Goal: Task Accomplishment & Management: Manage account settings

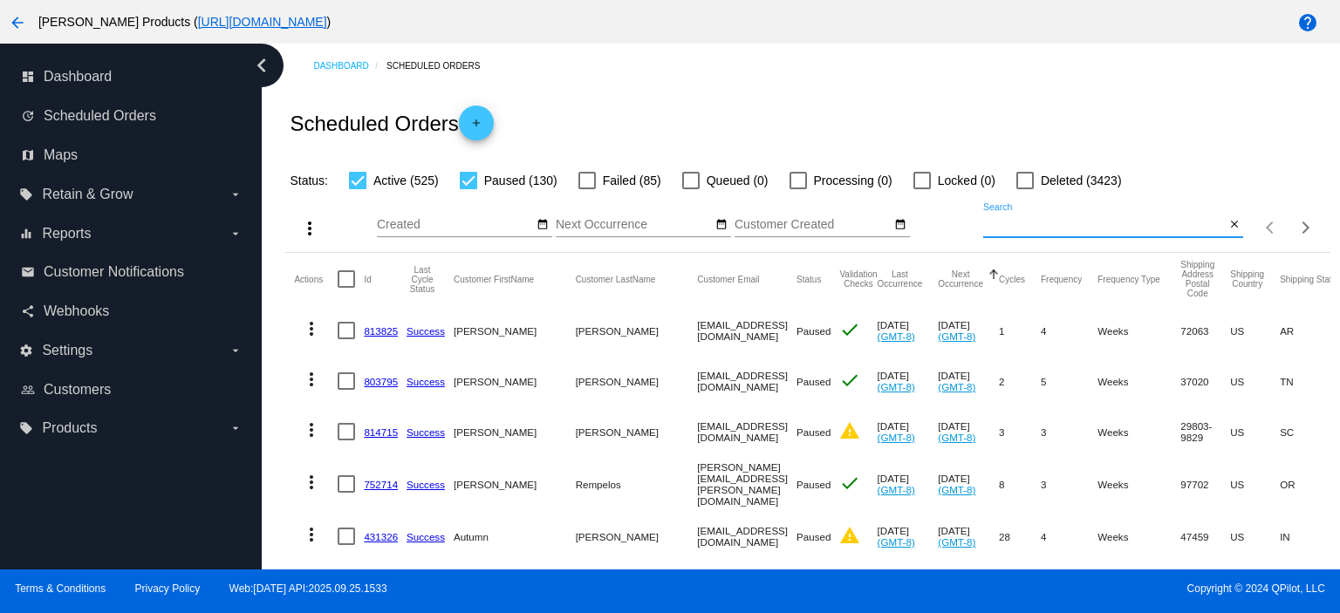
click at [480, 118] on mat-icon "add" at bounding box center [476, 127] width 21 height 21
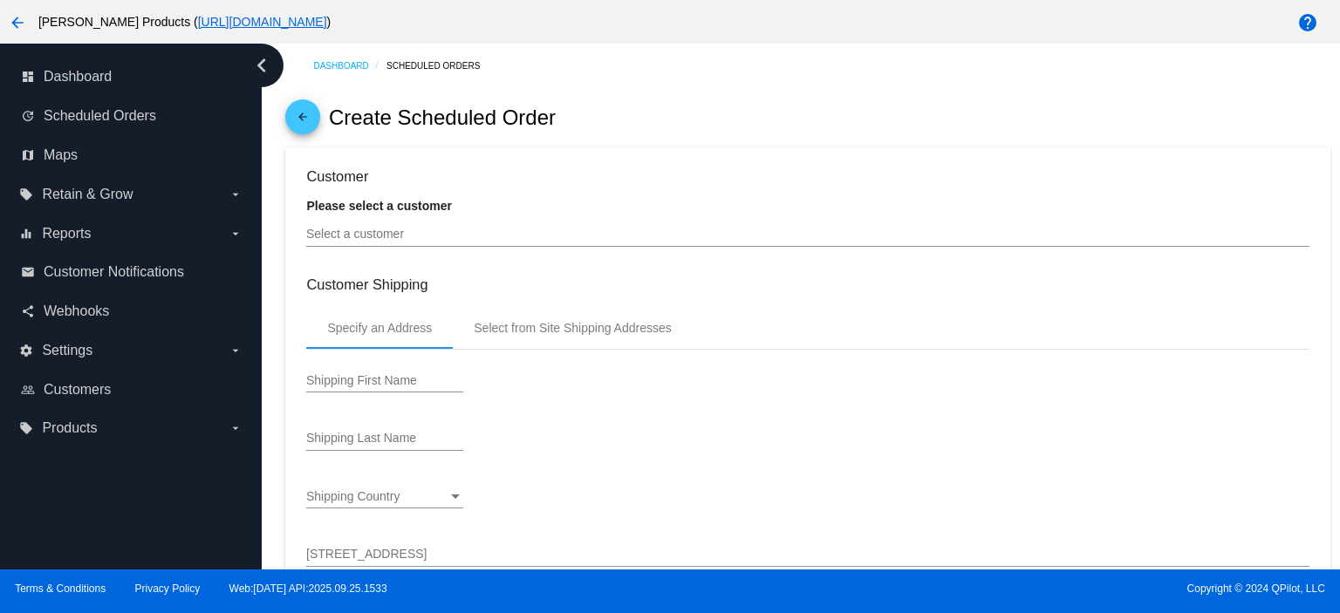
type input "[DATE]"
click at [365, 242] on input "Select a customer" at bounding box center [807, 235] width 1003 height 14
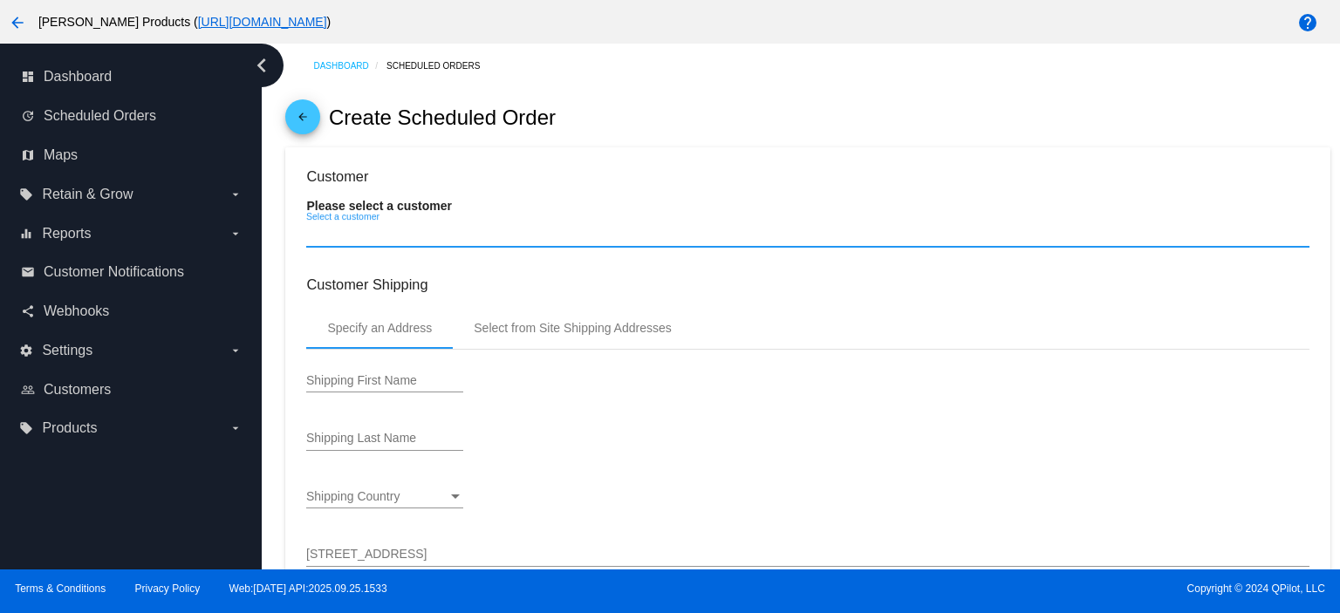
paste input "[EMAIL_ADDRESS][DOMAIN_NAME]"
type input "[EMAIL_ADDRESS][DOMAIN_NAME]"
click at [304, 118] on mat-icon "arrow_back" at bounding box center [302, 121] width 21 height 21
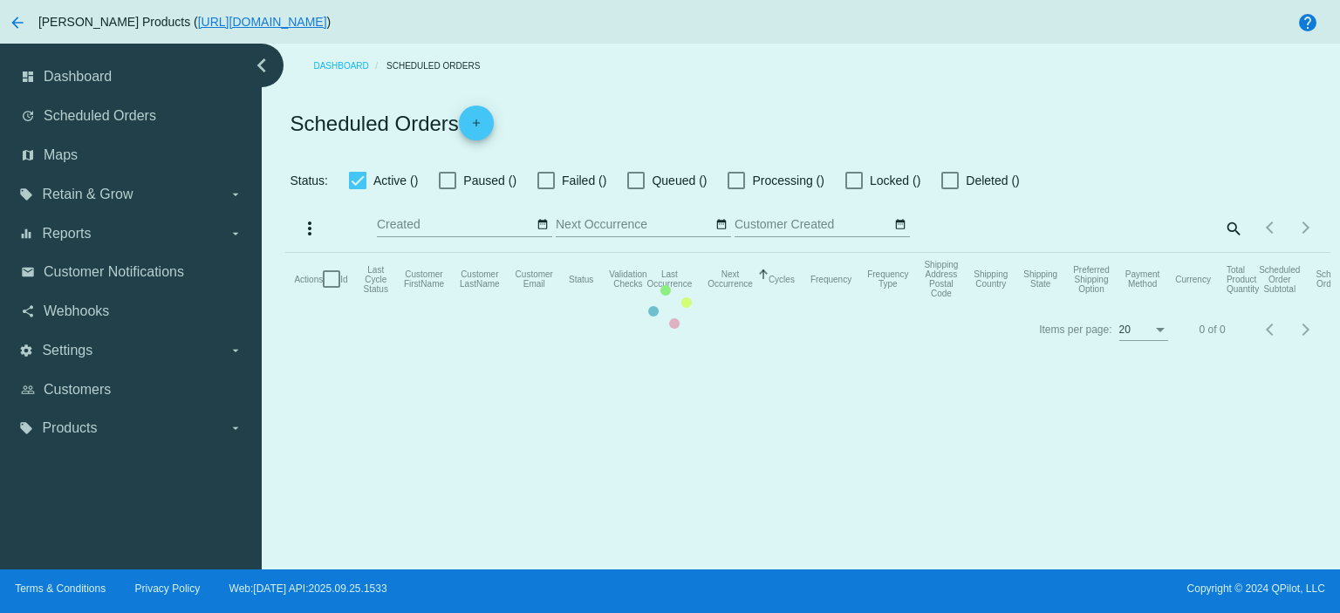
checkbox input "true"
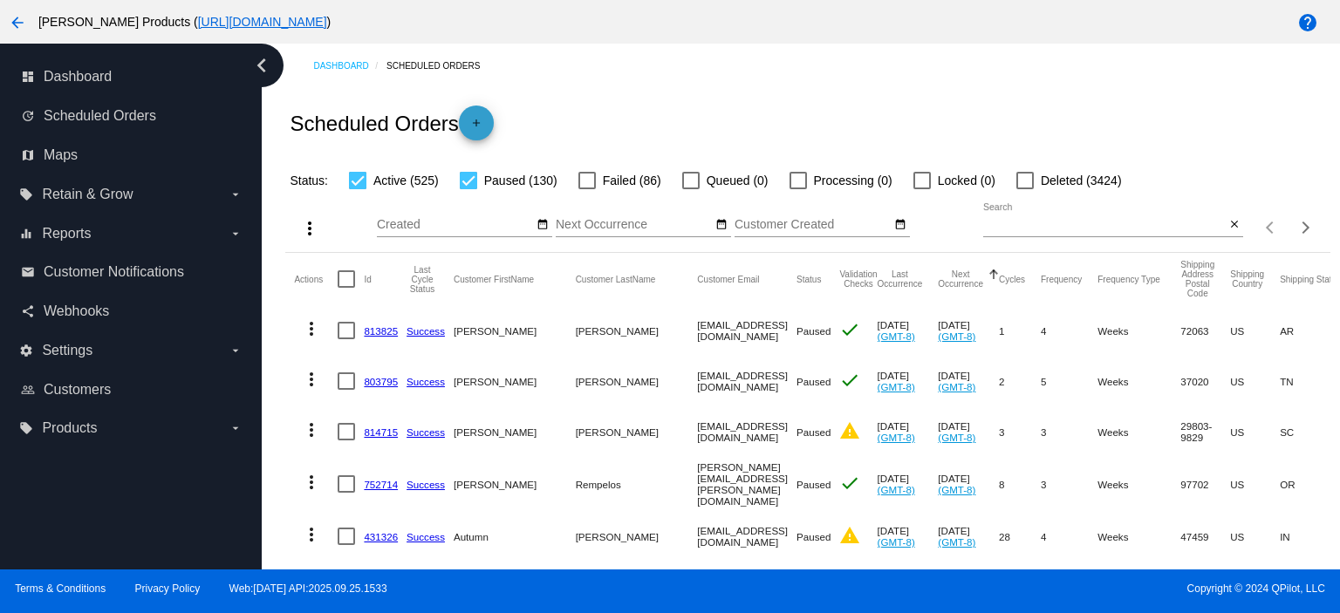
click at [486, 123] on mat-icon "add" at bounding box center [476, 127] width 21 height 21
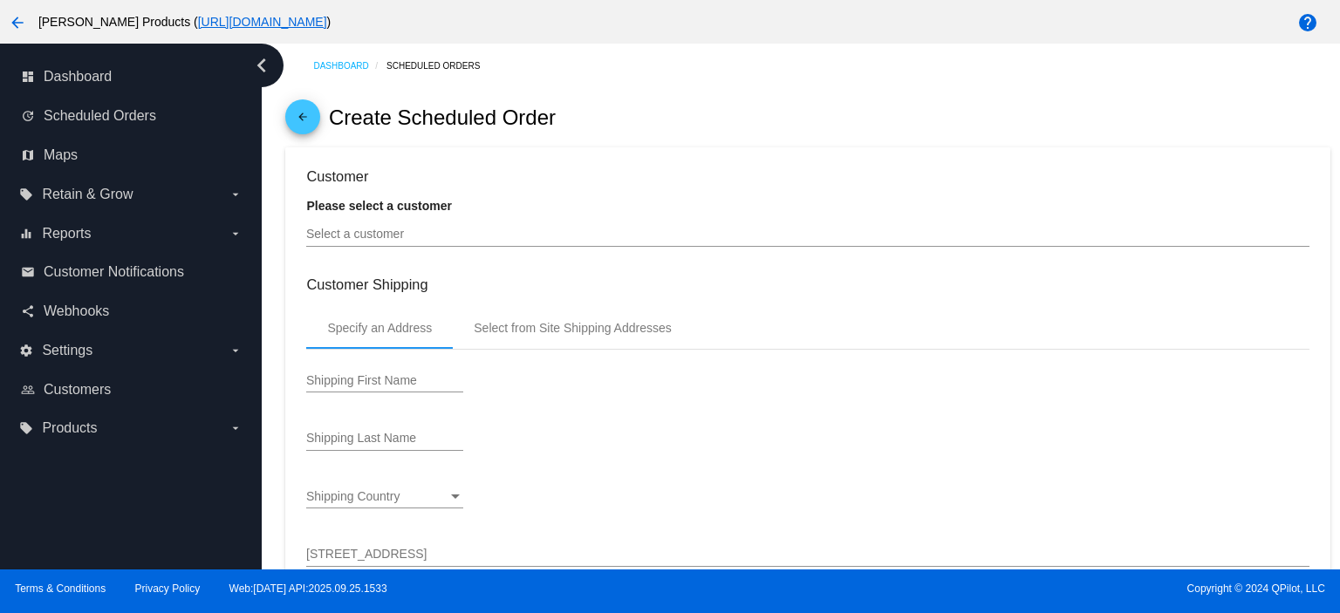
type input "[DATE]"
click at [349, 229] on input "Select a customer" at bounding box center [807, 235] width 1003 height 14
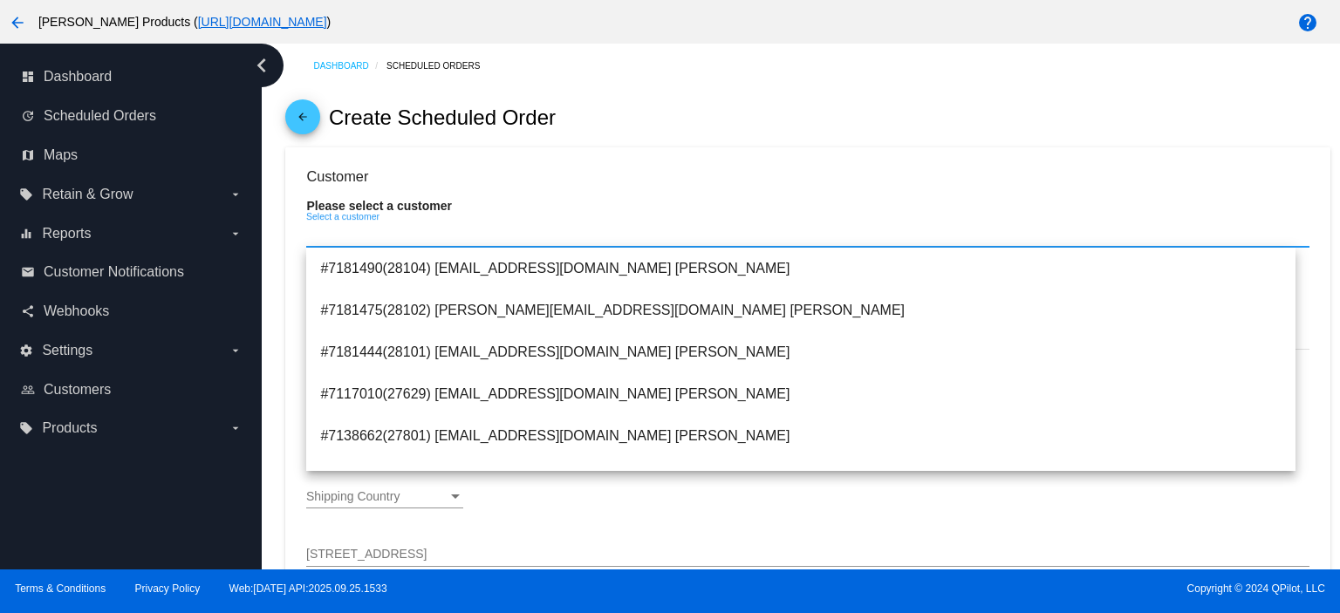
paste input "[PERSON_NAME]"
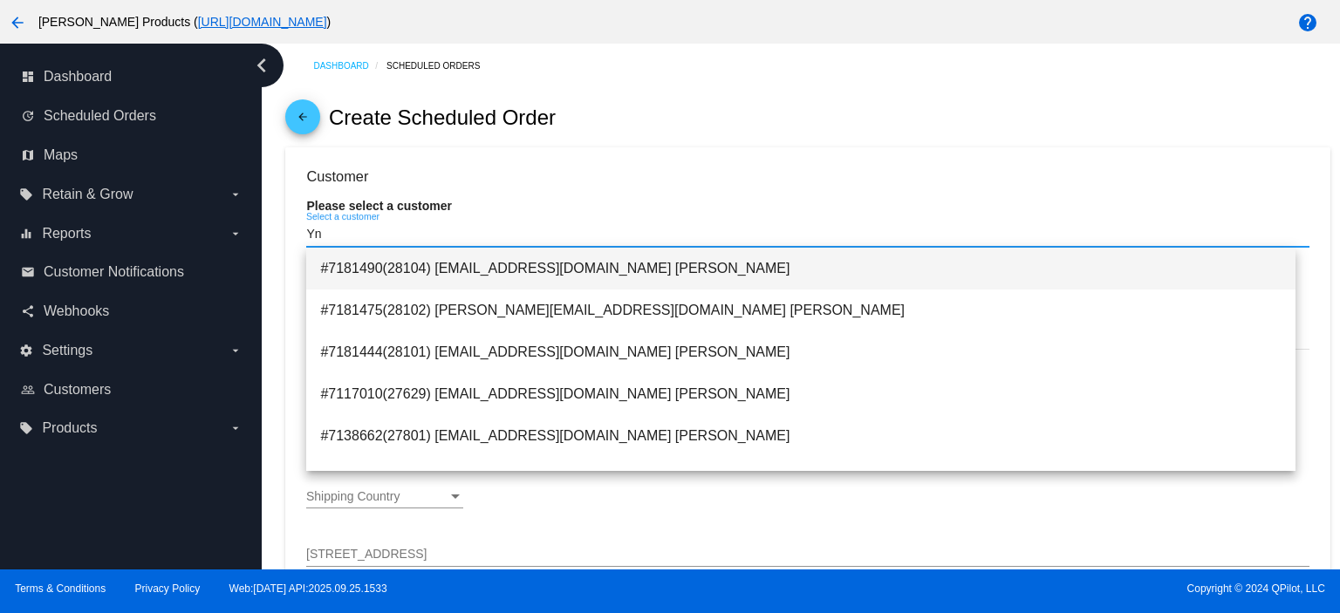
type input "Y"
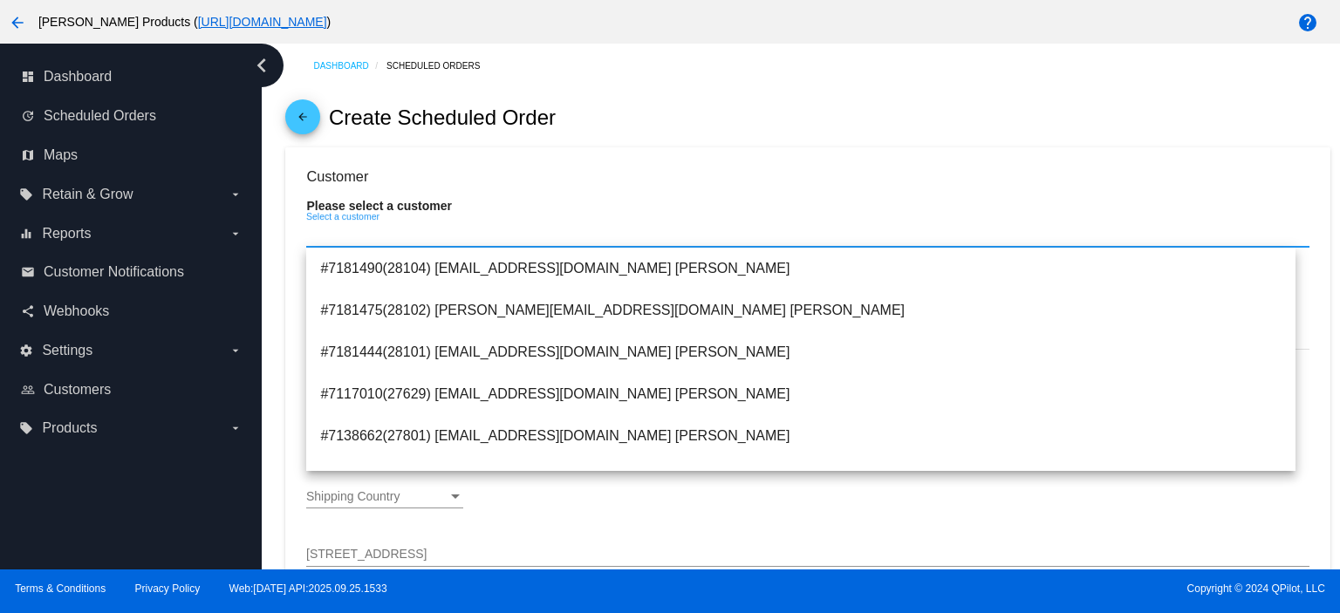
click at [324, 240] on input "Select a customer" at bounding box center [807, 235] width 1003 height 14
paste input "[EMAIL_ADDRESS][DOMAIN_NAME]"
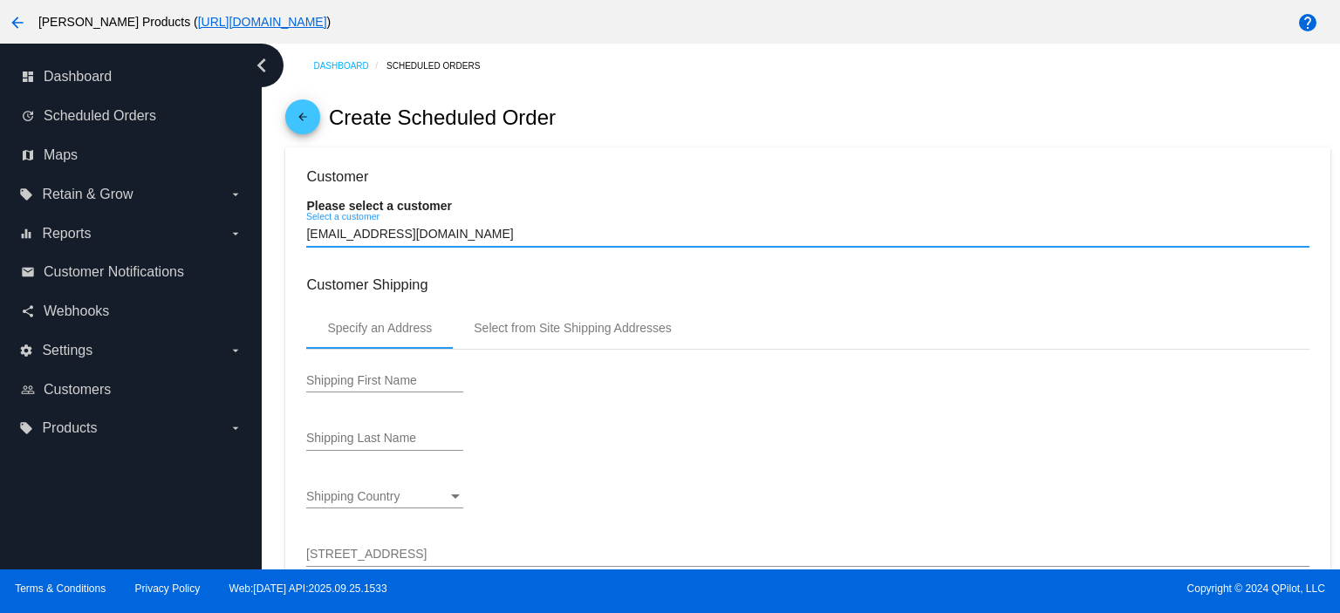
type input "[EMAIL_ADDRESS][DOMAIN_NAME]"
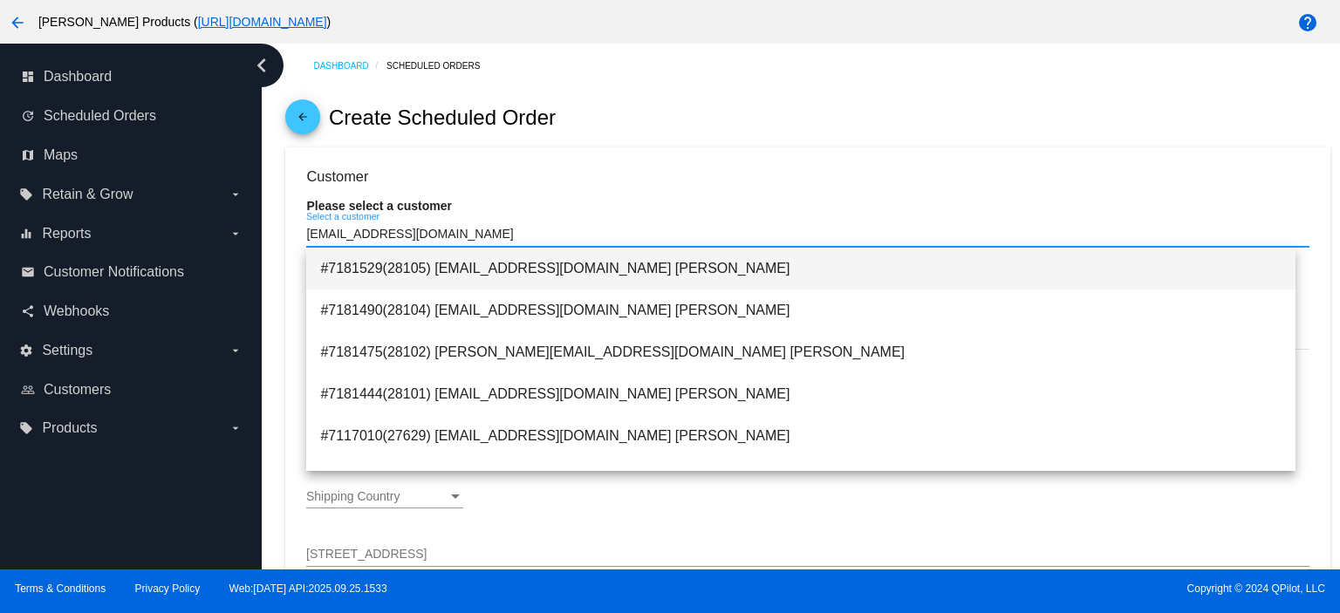
click at [464, 265] on span "#7181529(28105) [EMAIL_ADDRESS][DOMAIN_NAME] [PERSON_NAME]" at bounding box center [801, 269] width 962 height 42
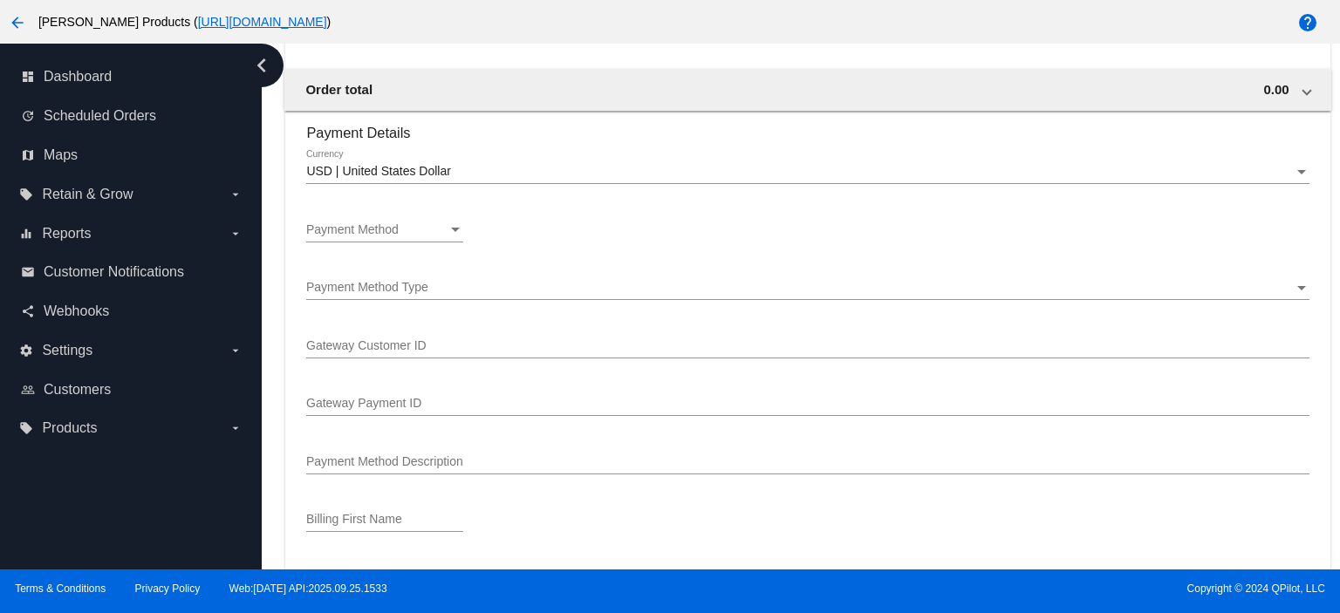
scroll to position [1279, 0]
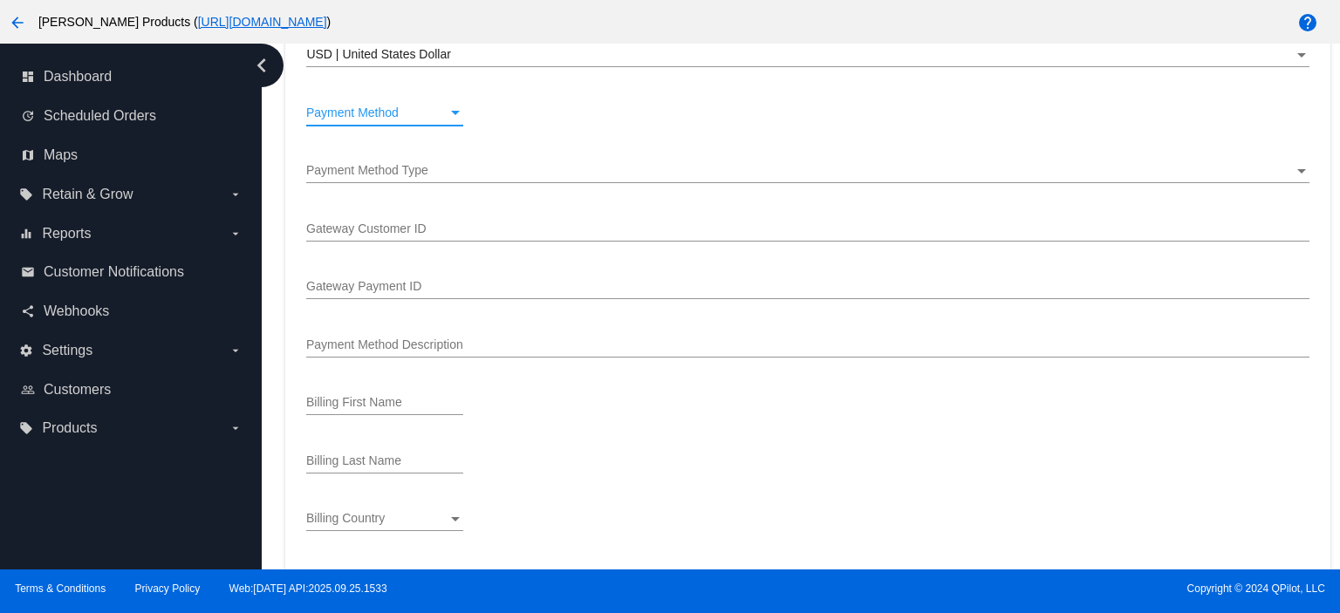
click at [372, 112] on span "Payment Method" at bounding box center [352, 113] width 92 height 14
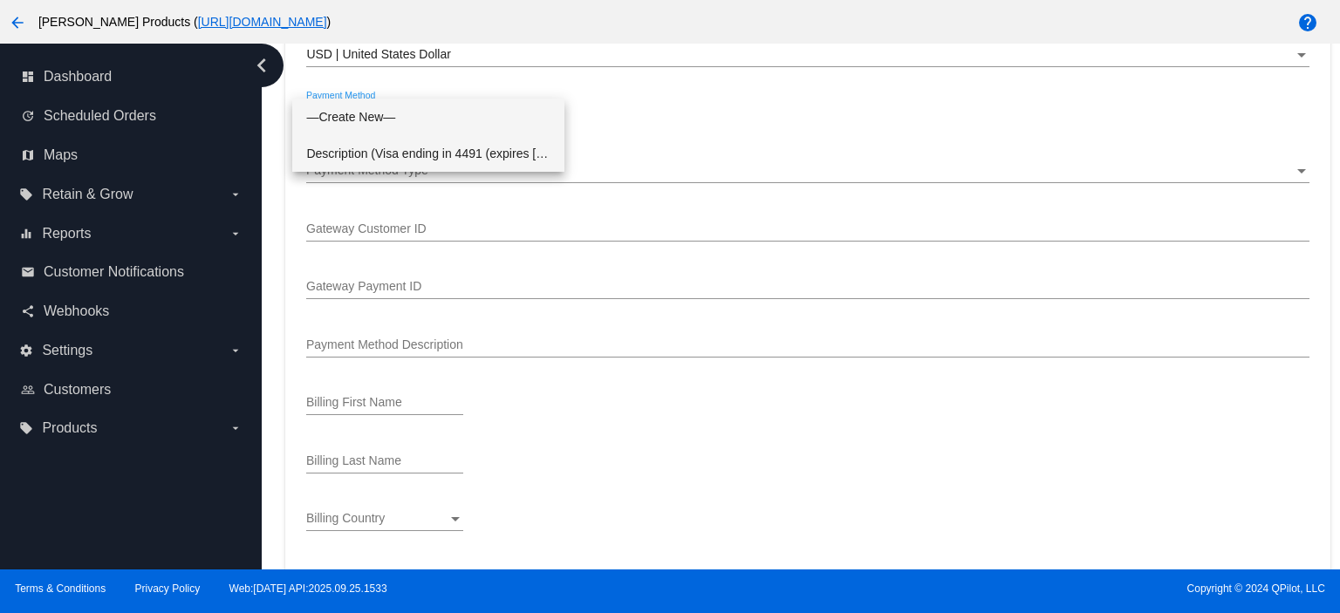
click at [354, 171] on span "Description (Visa ending in 4491 (expires [CREDIT_CARD_DATA])) GatewayCustomerI…" at bounding box center [428, 153] width 244 height 37
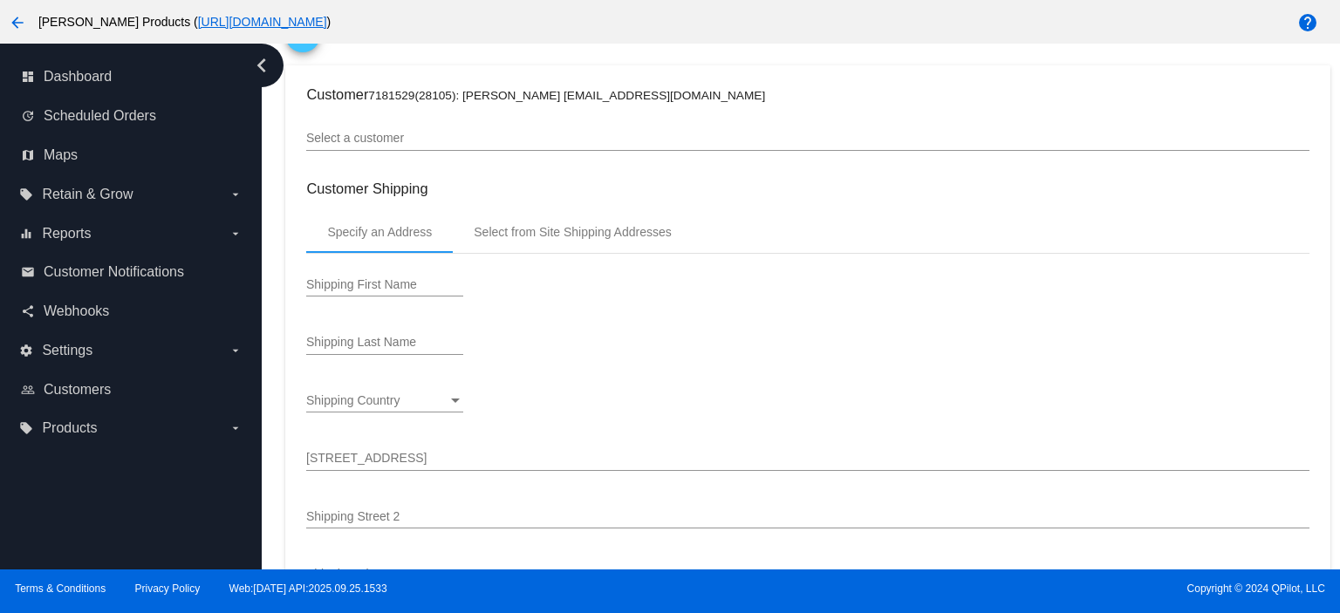
scroll to position [116, 0]
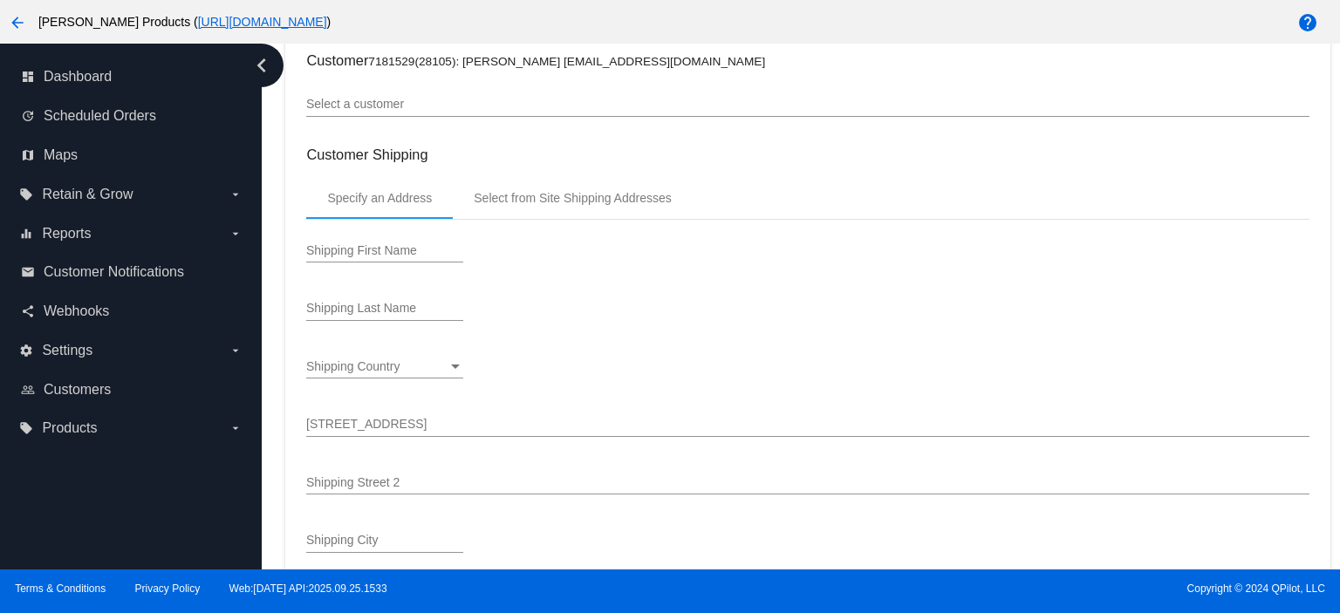
click at [327, 250] on input "Shipping First Name" at bounding box center [384, 251] width 157 height 14
type input "[PERSON_NAME]"
click at [322, 311] on input "Shipping Last Name" at bounding box center [384, 309] width 157 height 14
click at [313, 306] on input "Yclan" at bounding box center [384, 309] width 157 height 14
type input "[PERSON_NAME]"
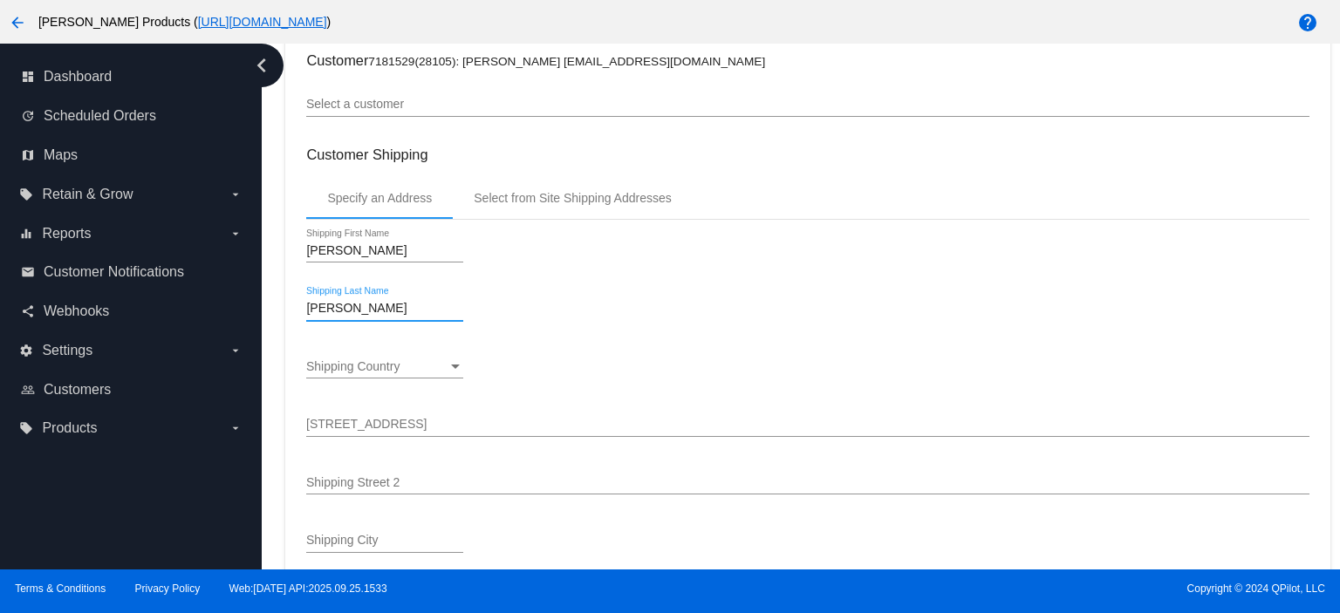
click at [321, 366] on span "Shipping Country" at bounding box center [352, 366] width 93 height 14
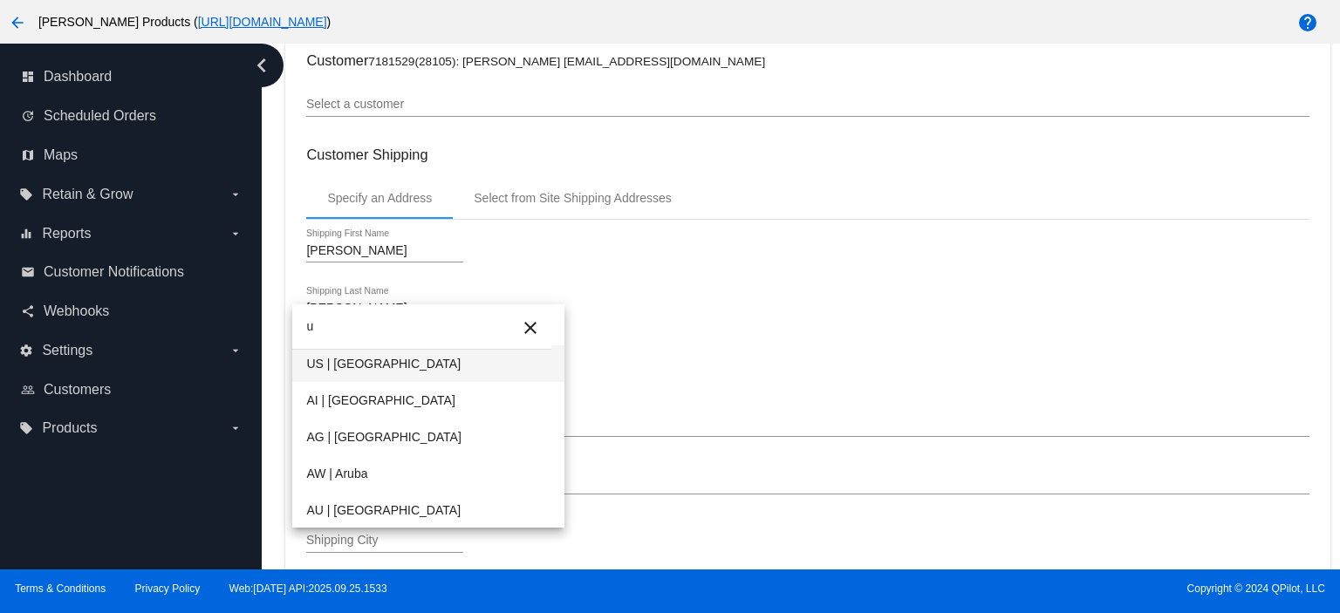
type input "u"
click at [325, 363] on span "US | [GEOGRAPHIC_DATA]" at bounding box center [428, 364] width 244 height 37
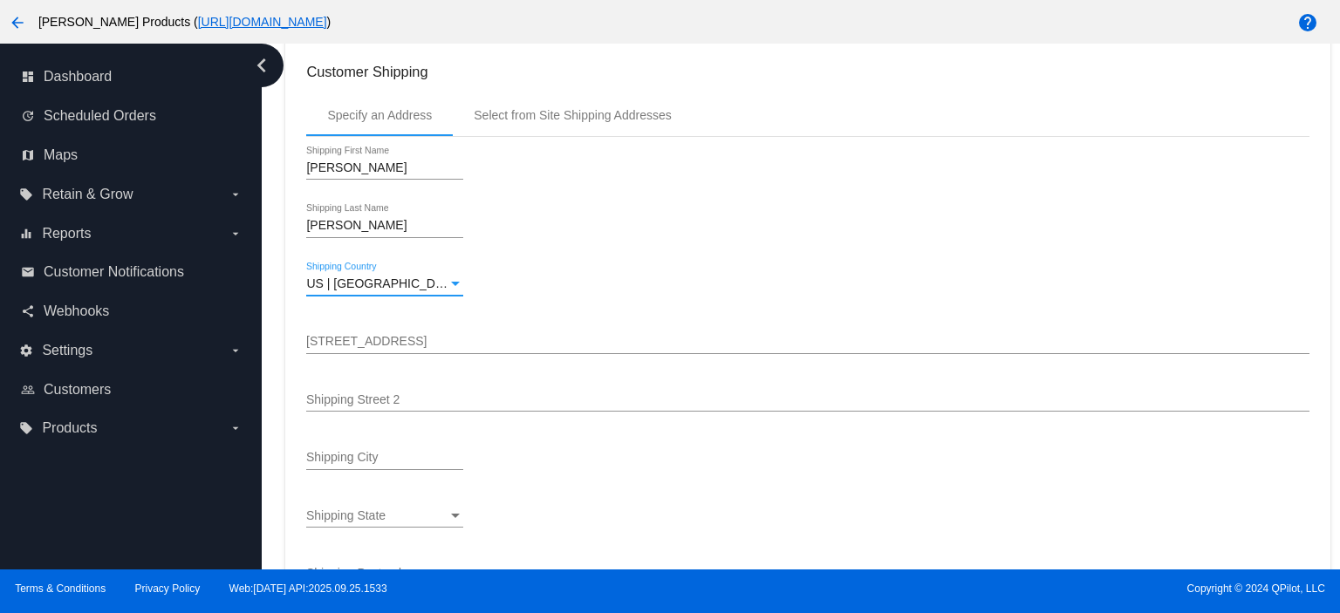
scroll to position [232, 0]
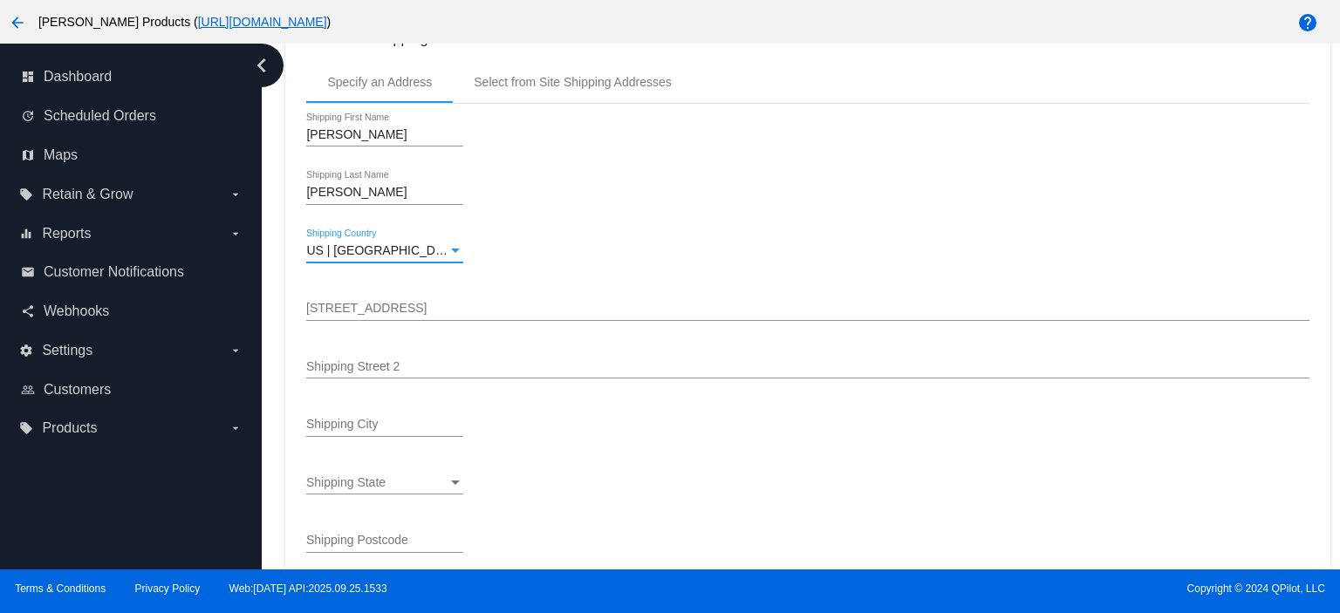
click at [326, 301] on div "[STREET_ADDRESS]" at bounding box center [807, 304] width 1003 height 34
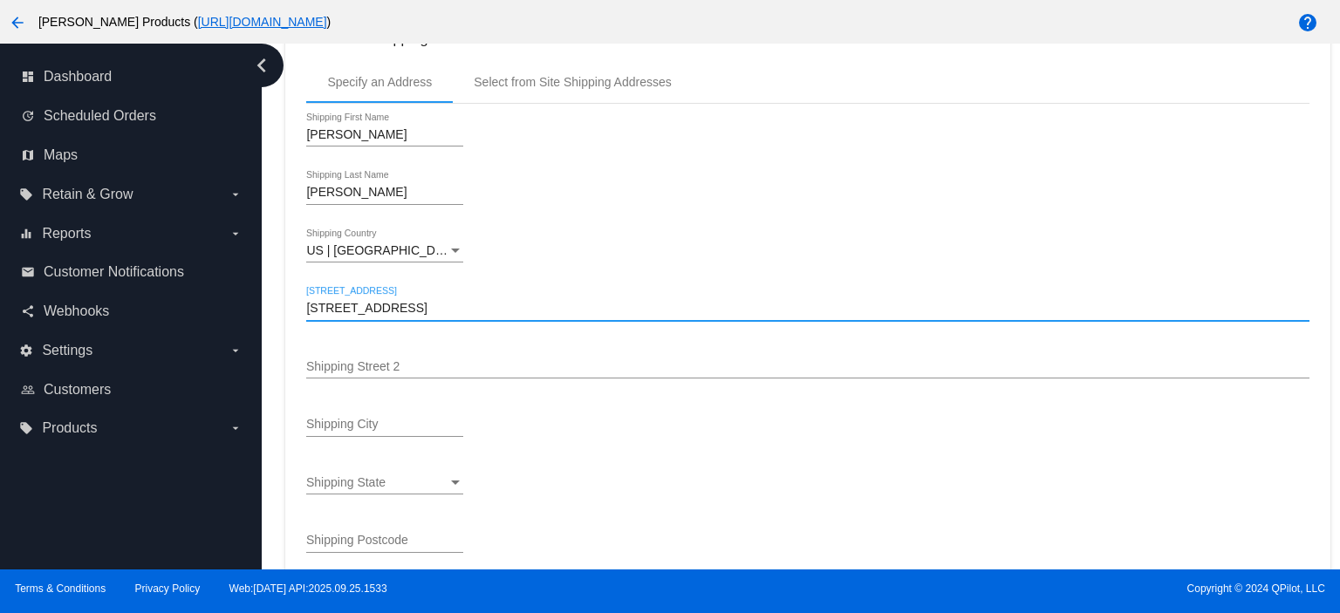
type input "[STREET_ADDRESS]"
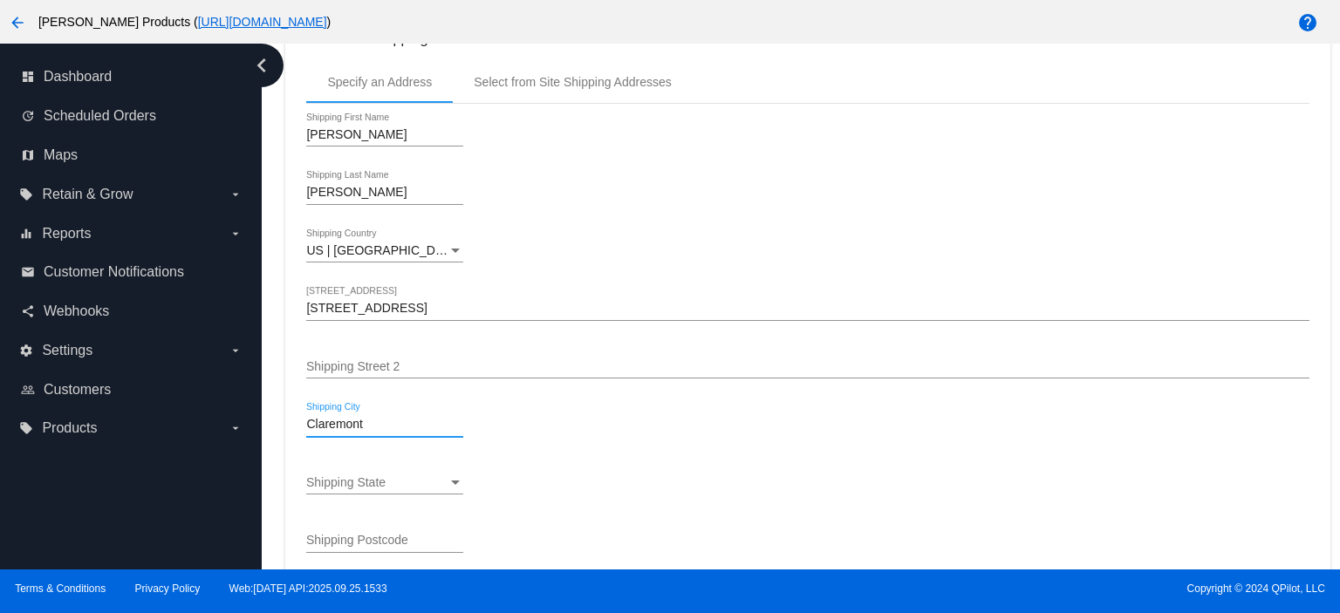
type input "Claremont"
click at [330, 475] on div "Shipping State Shipping State" at bounding box center [384, 478] width 157 height 34
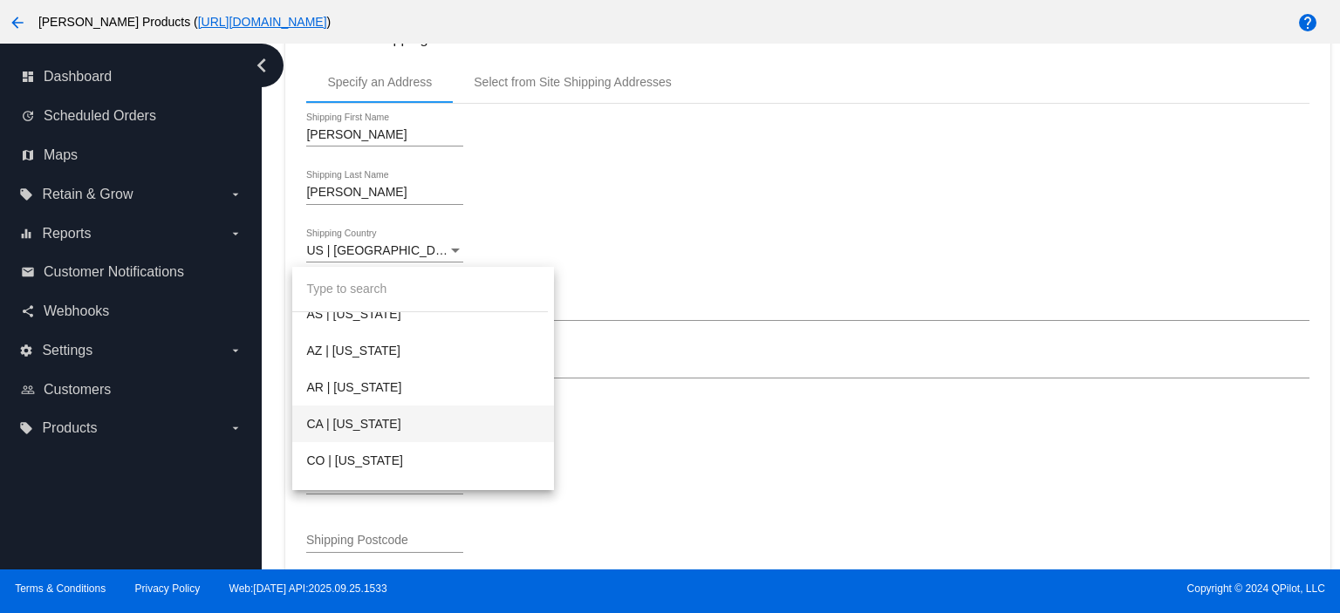
click at [336, 426] on span "CA | [US_STATE]" at bounding box center [422, 424] width 233 height 37
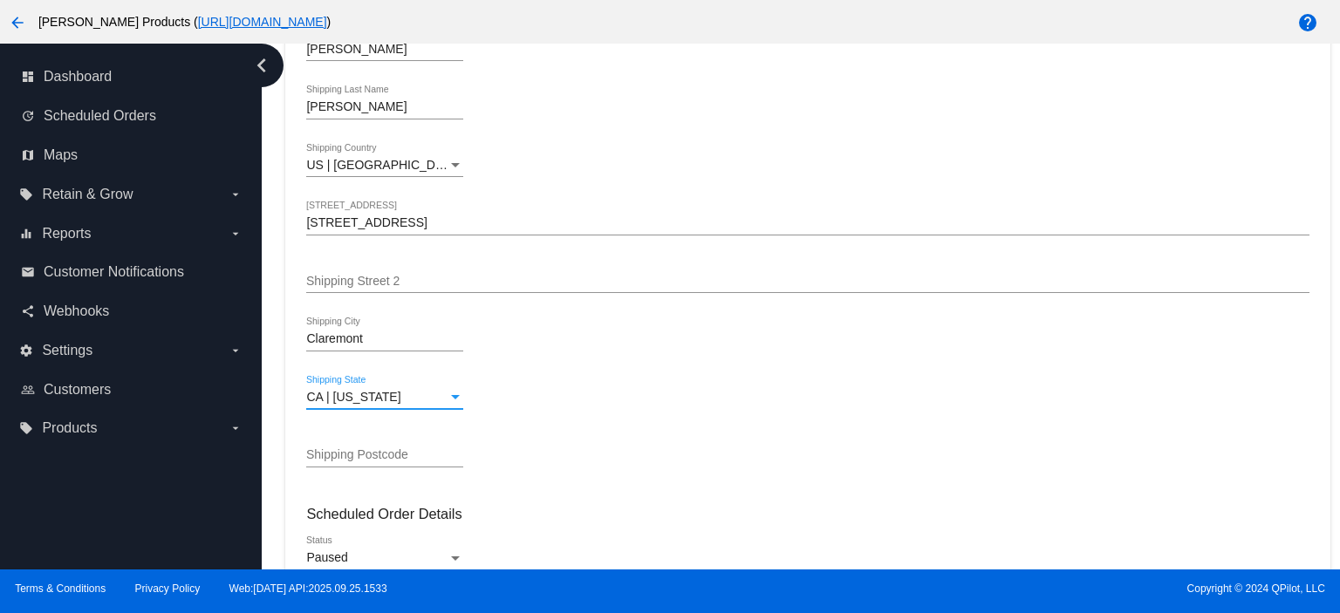
scroll to position [349, 0]
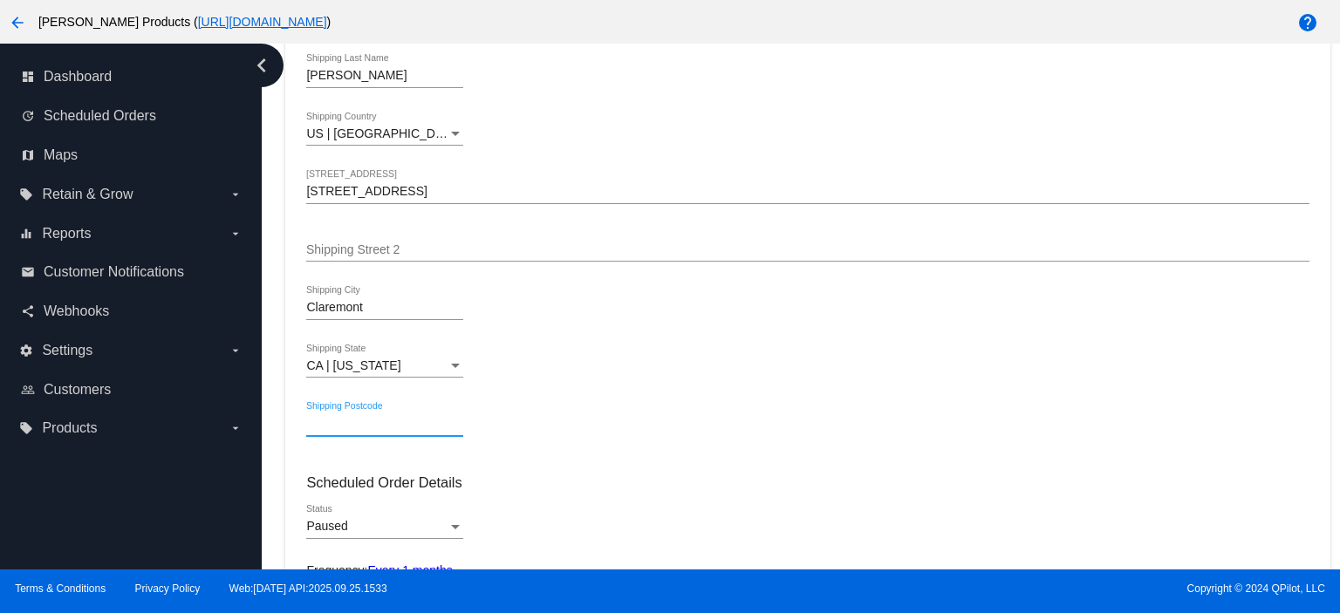
click at [323, 428] on input "Shipping Postcode" at bounding box center [384, 424] width 157 height 14
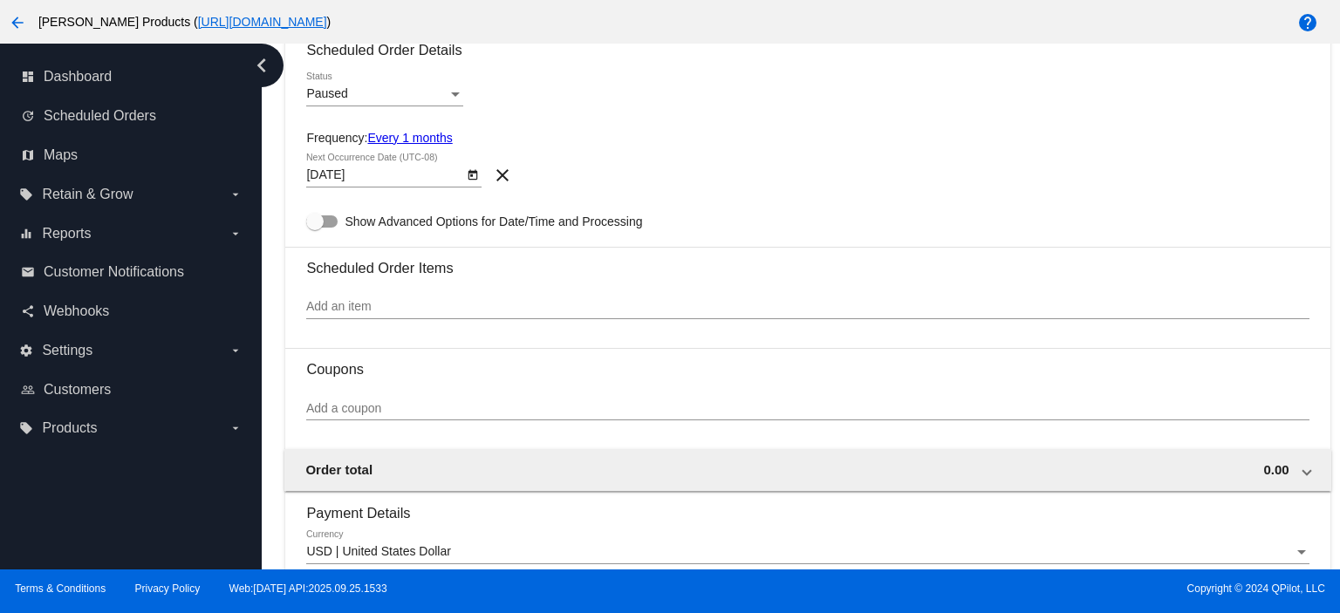
scroll to position [814, 0]
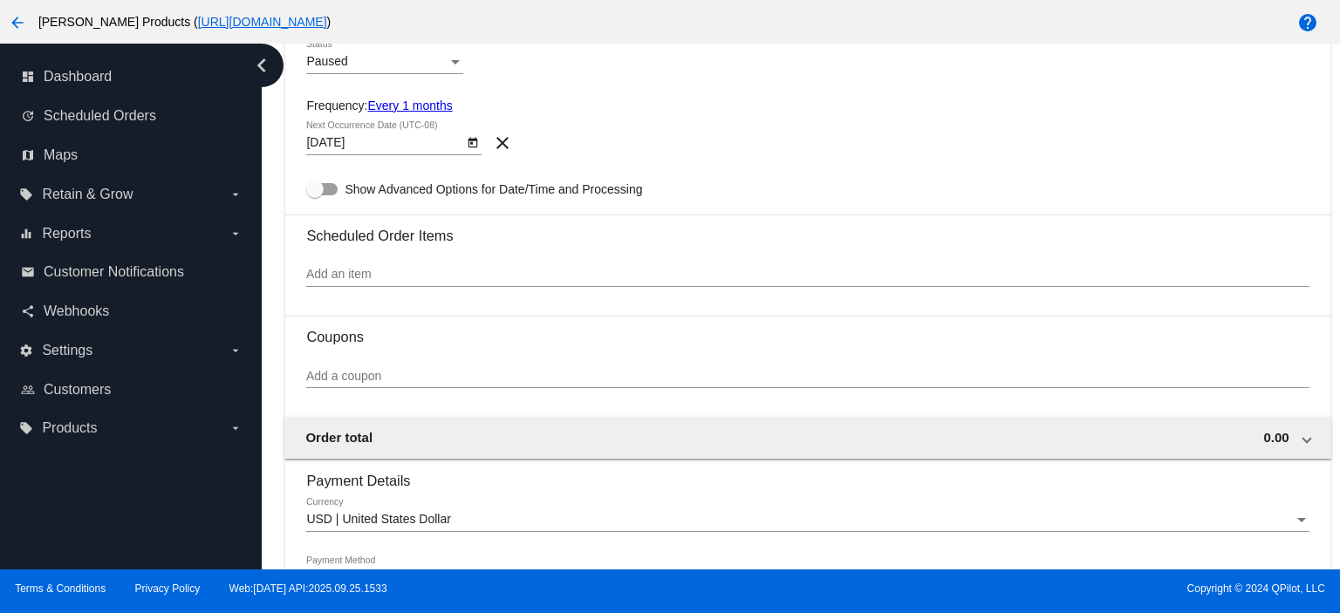
type input "91711-3224"
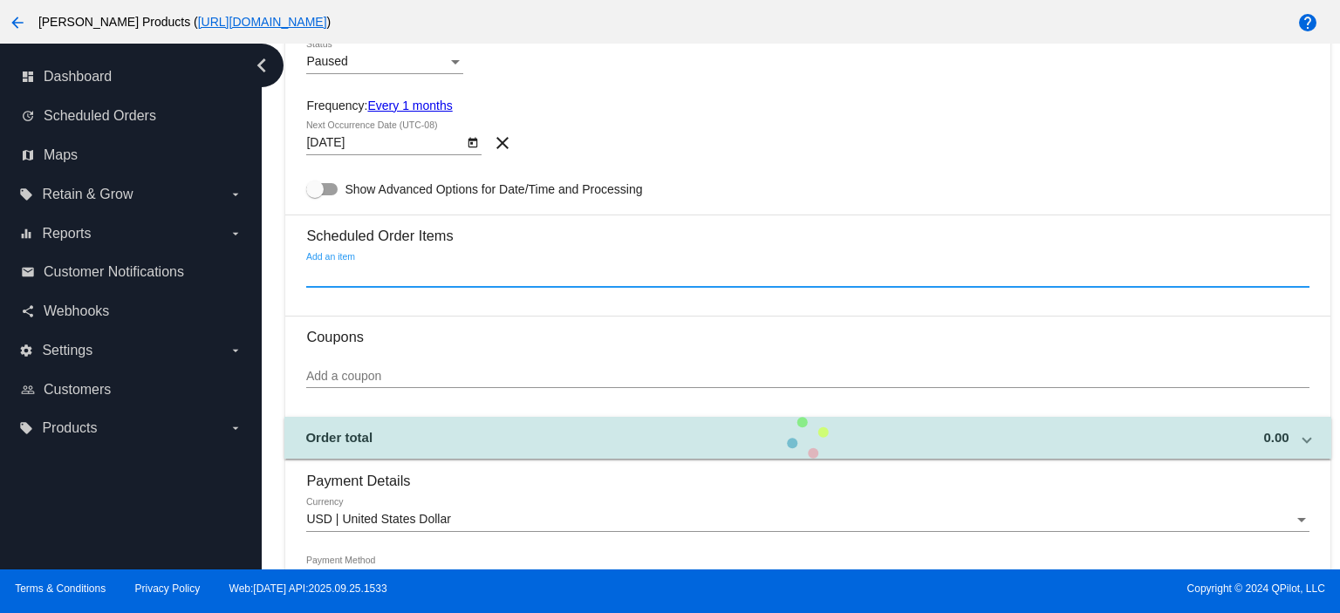
click at [342, 279] on input "Add an item" at bounding box center [807, 275] width 1003 height 14
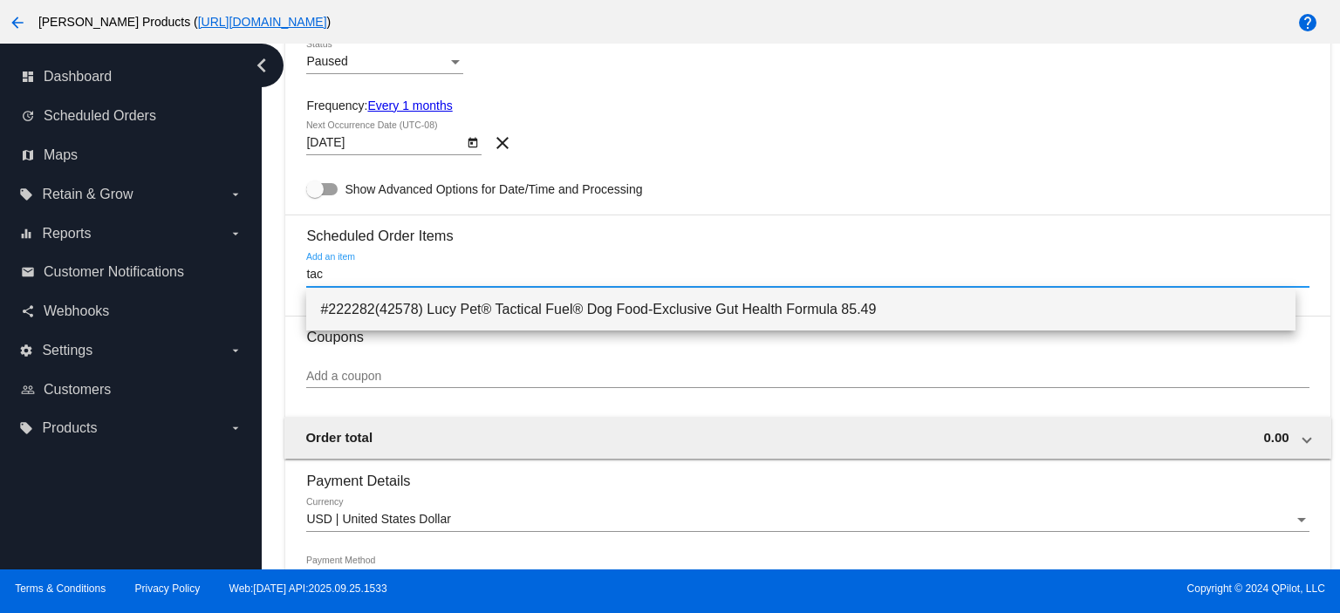
type input "tac"
click at [399, 304] on span "#222282(42578) Lucy Pet® Tactical Fuel® Dog Food-Exclusive Gut Health Formula 8…" at bounding box center [801, 310] width 962 height 42
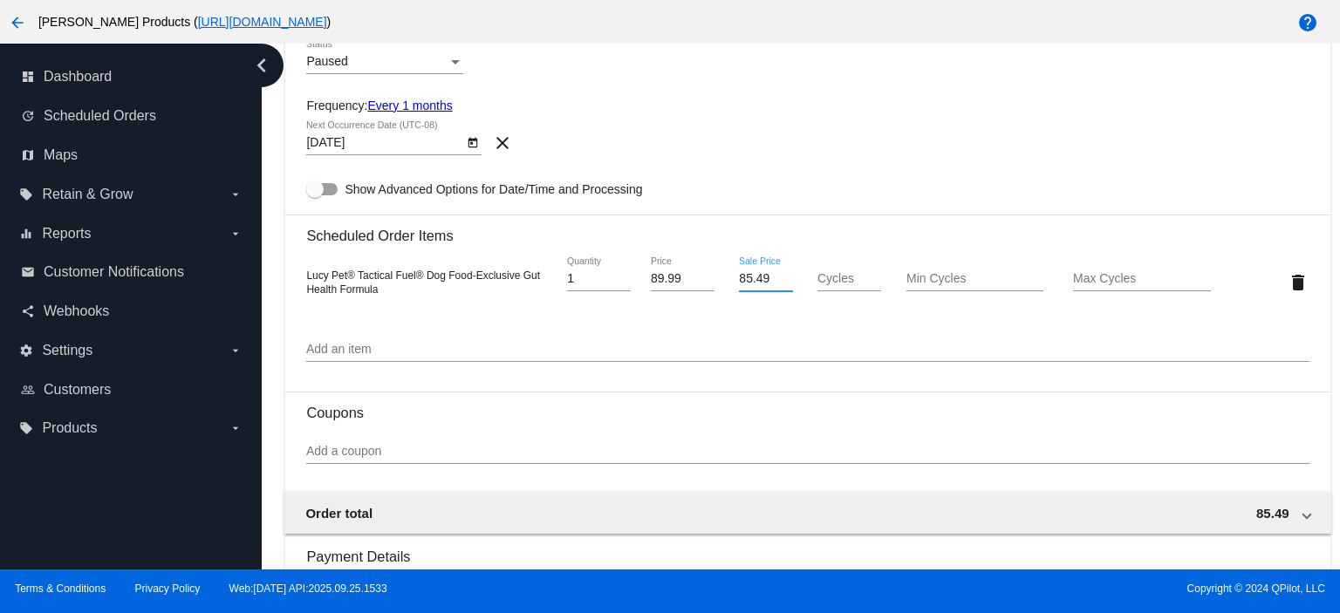
drag, startPoint x: 768, startPoint y: 281, endPoint x: 708, endPoint y: 286, distance: 60.4
click at [708, 286] on div "Lucy Pet® Tactical Fuel® Dog Food-Exclusive Gut Health Formula 1 Quantity 89.99…" at bounding box center [807, 282] width 1003 height 50
type input "74.07"
type input "100"
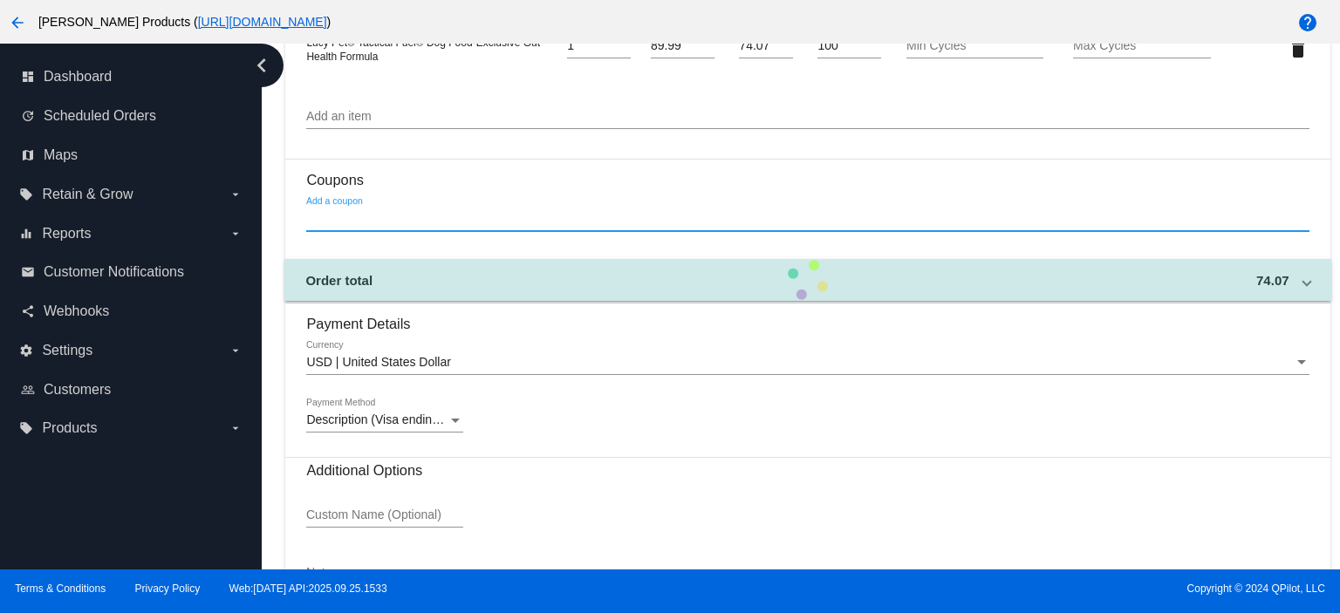
click at [341, 225] on input "Add a coupon" at bounding box center [807, 219] width 1003 height 14
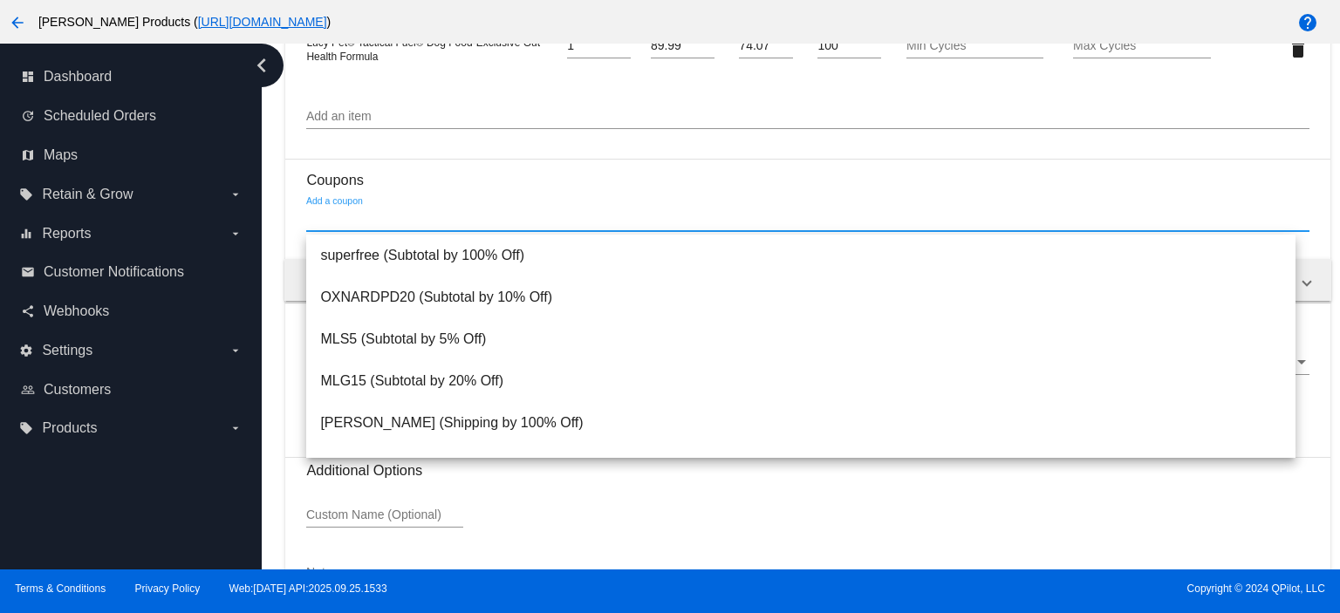
click at [343, 216] on input "Add a coupon" at bounding box center [807, 219] width 1003 height 14
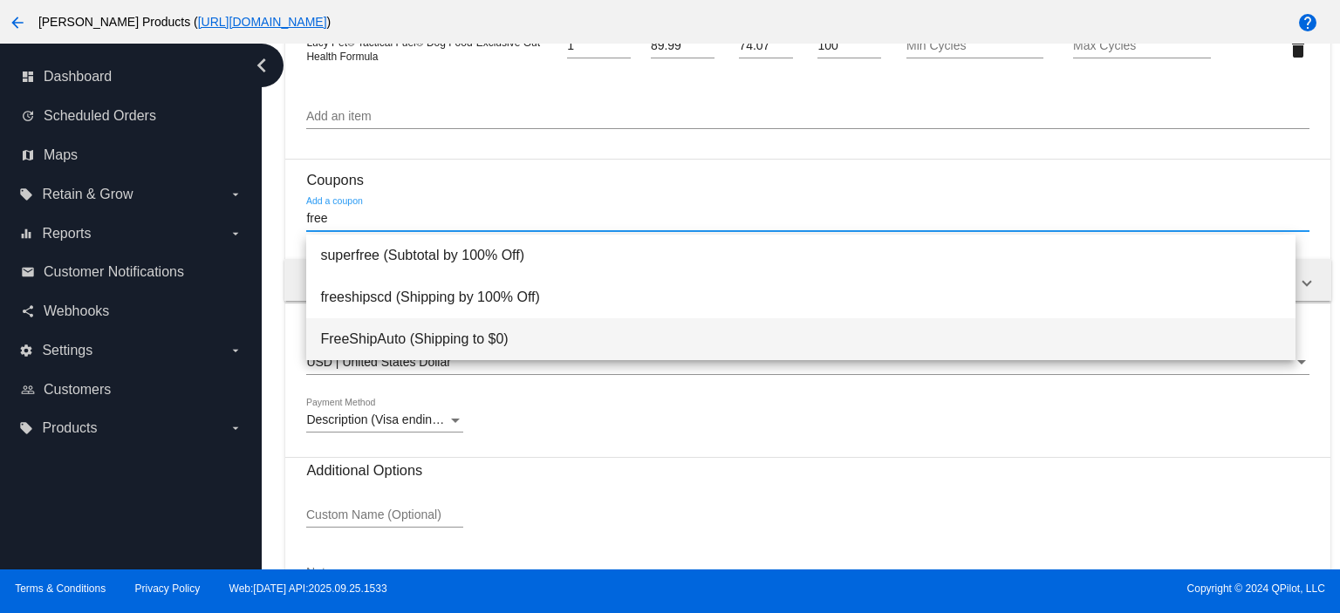
type input "free"
click at [356, 325] on span "FreeShipAuto (Shipping to $0)" at bounding box center [801, 339] width 962 height 42
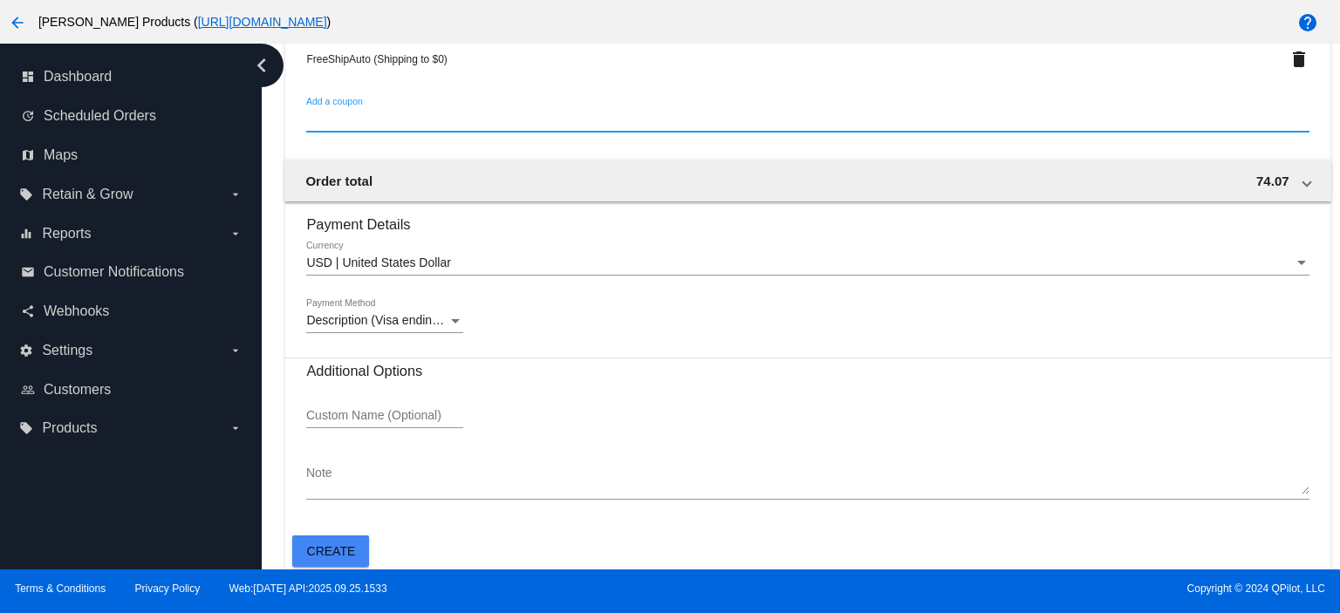
scroll to position [1215, 0]
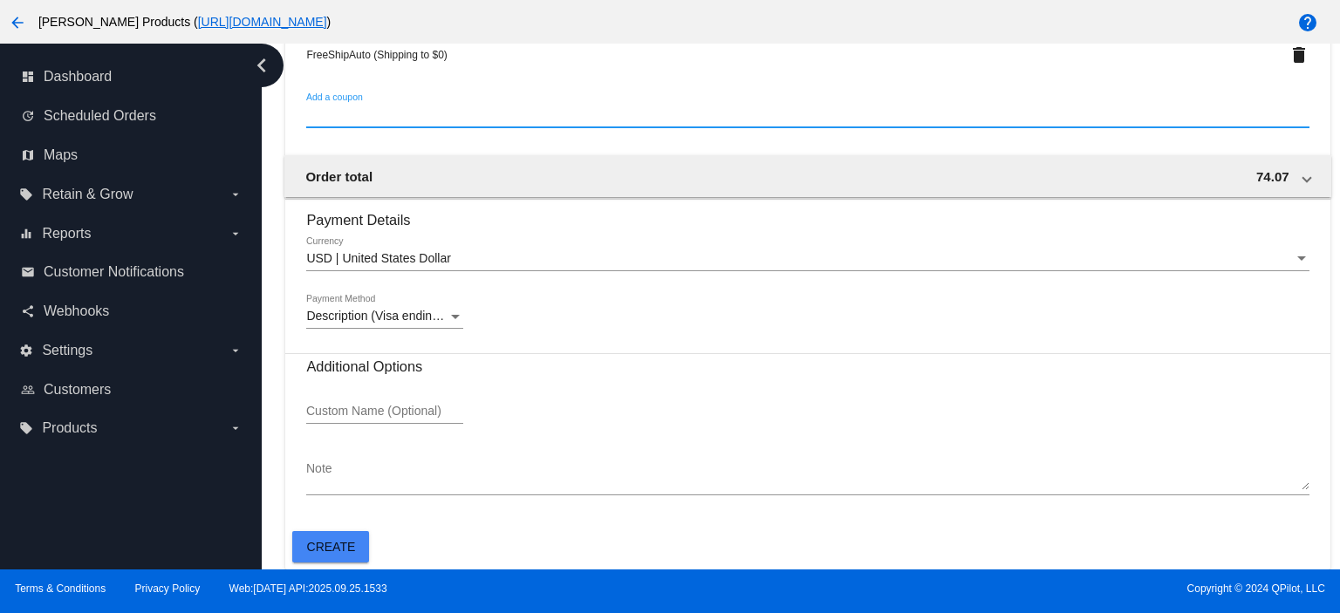
click at [335, 547] on span "Create" at bounding box center [331, 547] width 49 height 14
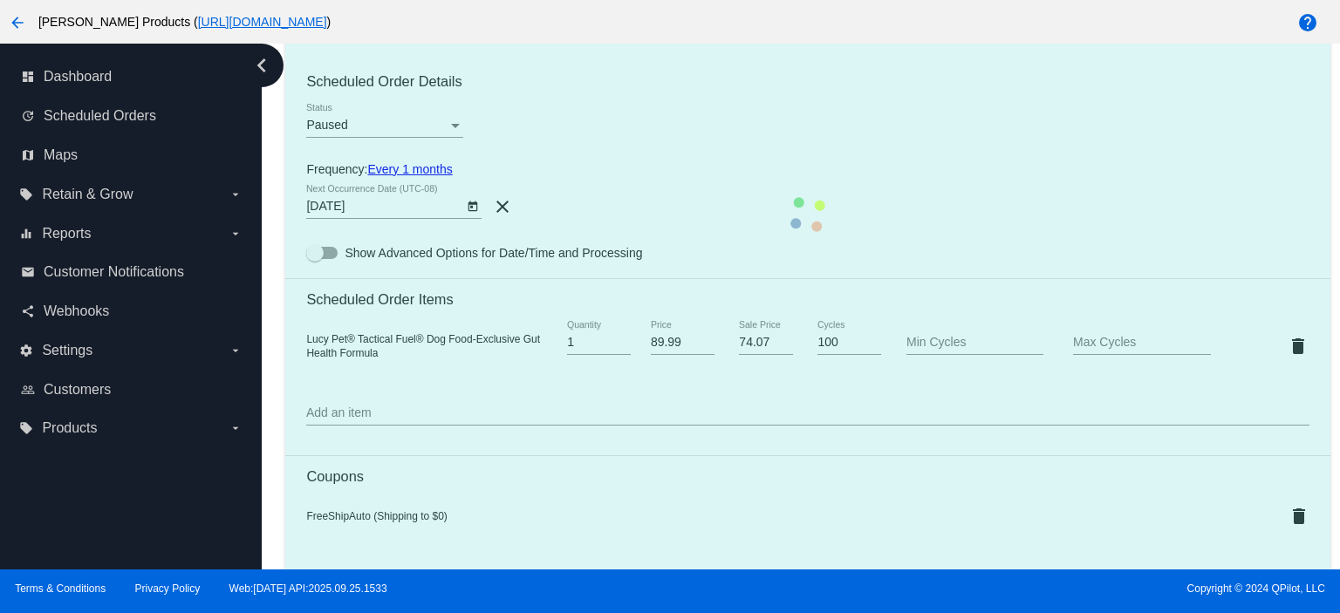
scroll to position [401, 0]
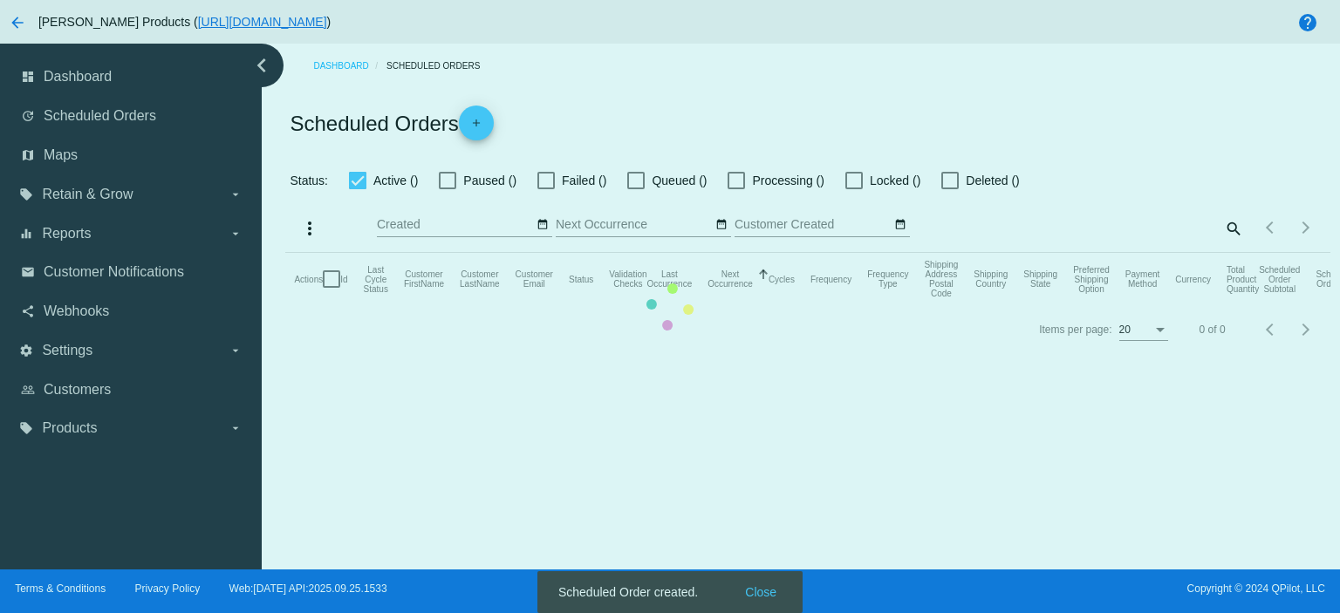
checkbox input "true"
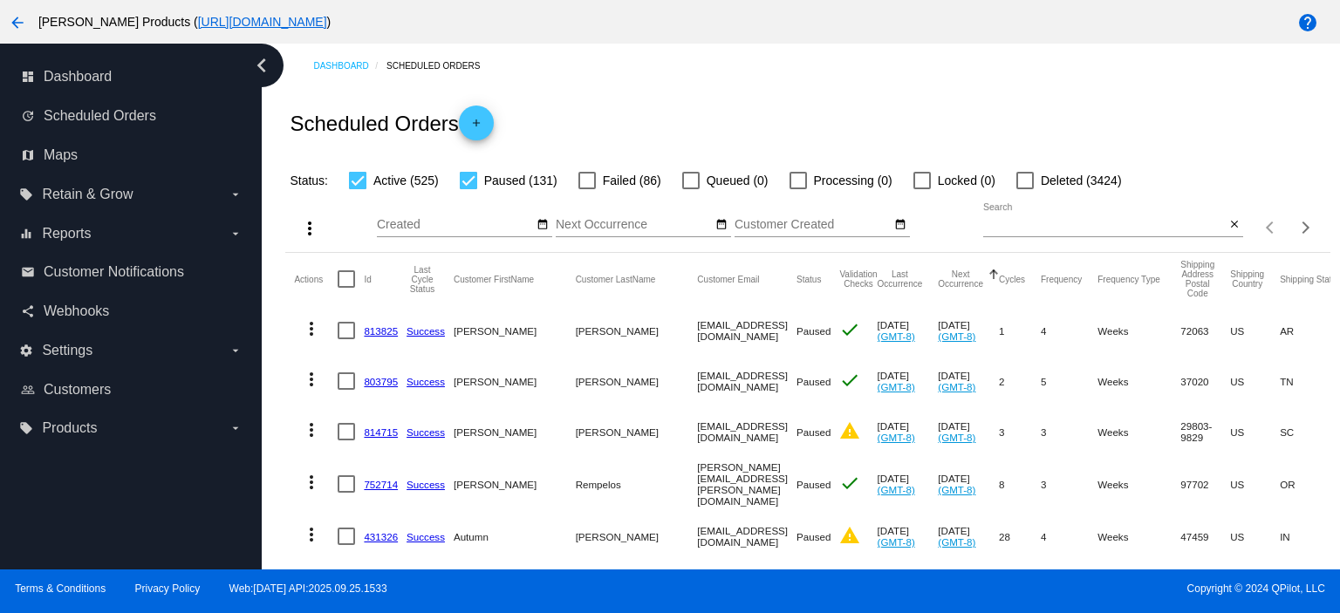
click at [984, 229] on input "Search" at bounding box center [1104, 225] width 242 height 14
paste input "[PERSON_NAME]"
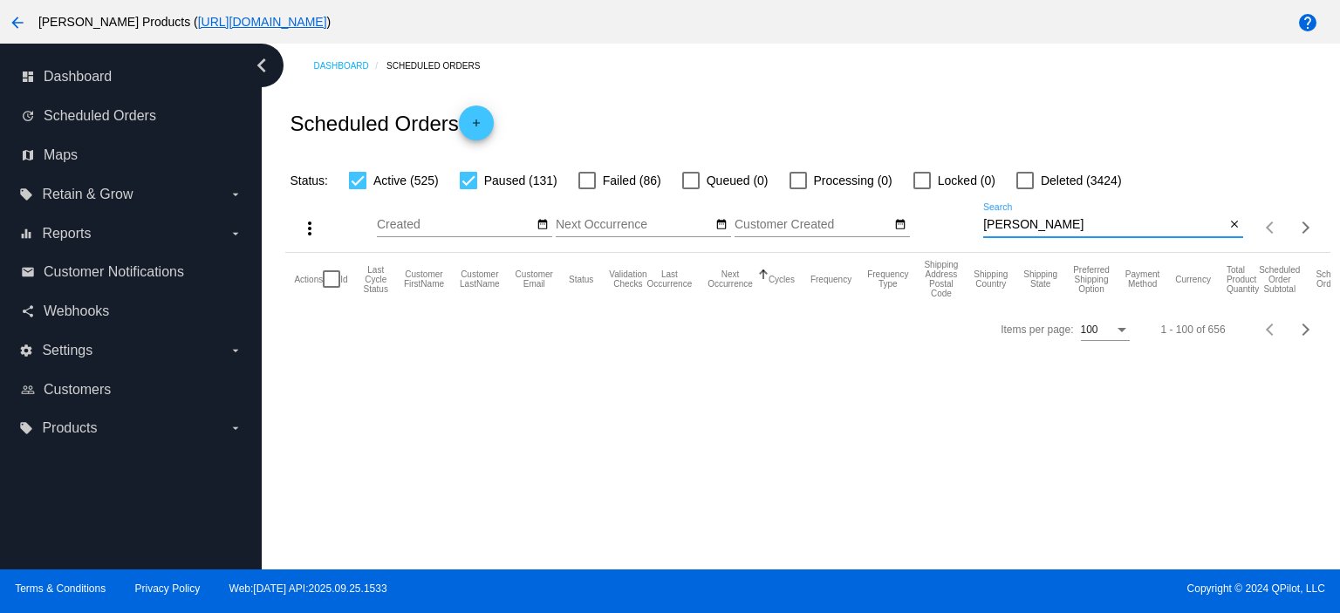
drag, startPoint x: 1019, startPoint y: 222, endPoint x: 968, endPoint y: 229, distance: 52.0
click at [968, 229] on div "more_vert Sep Jan Feb Mar [DATE]" at bounding box center [807, 222] width 1044 height 62
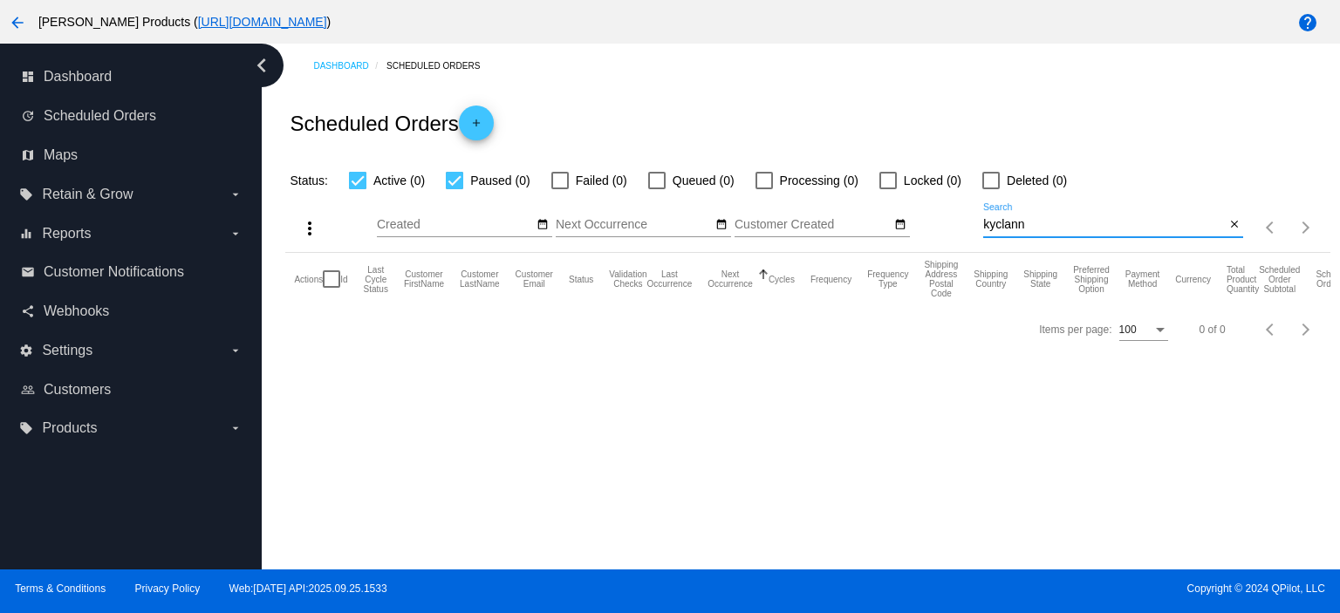
click at [1029, 227] on input "kyclann" at bounding box center [1104, 225] width 242 height 14
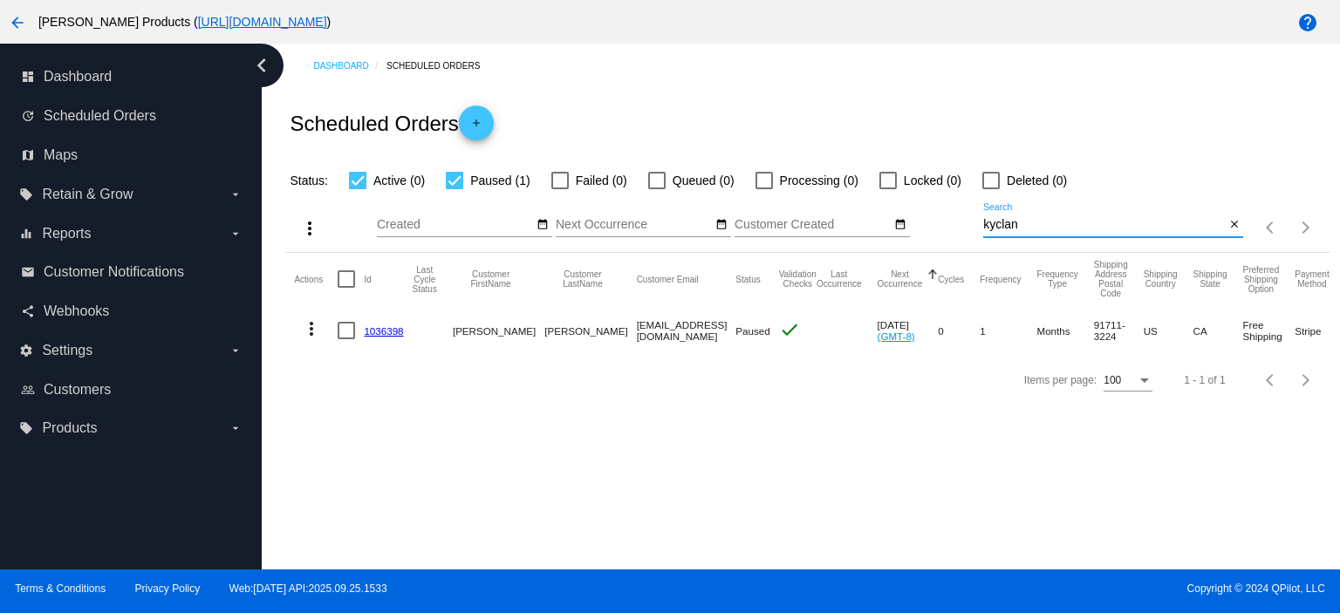
type input "kyclan"
click at [379, 331] on link "1036398" at bounding box center [383, 330] width 39 height 11
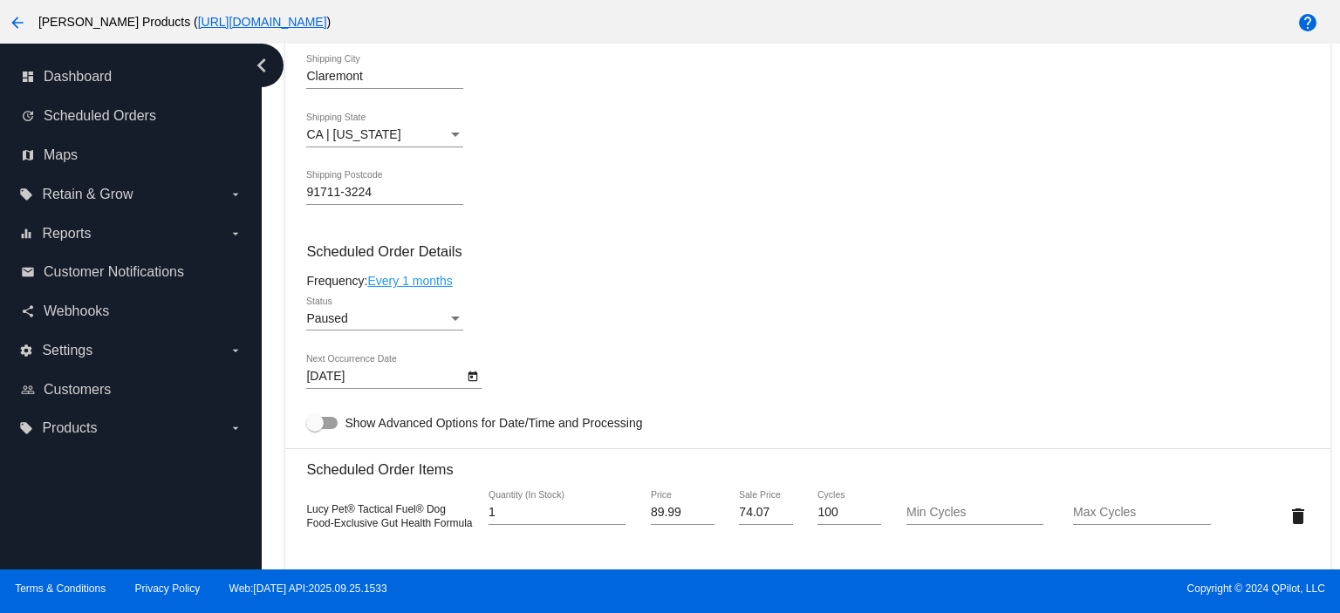
scroll to position [930, 0]
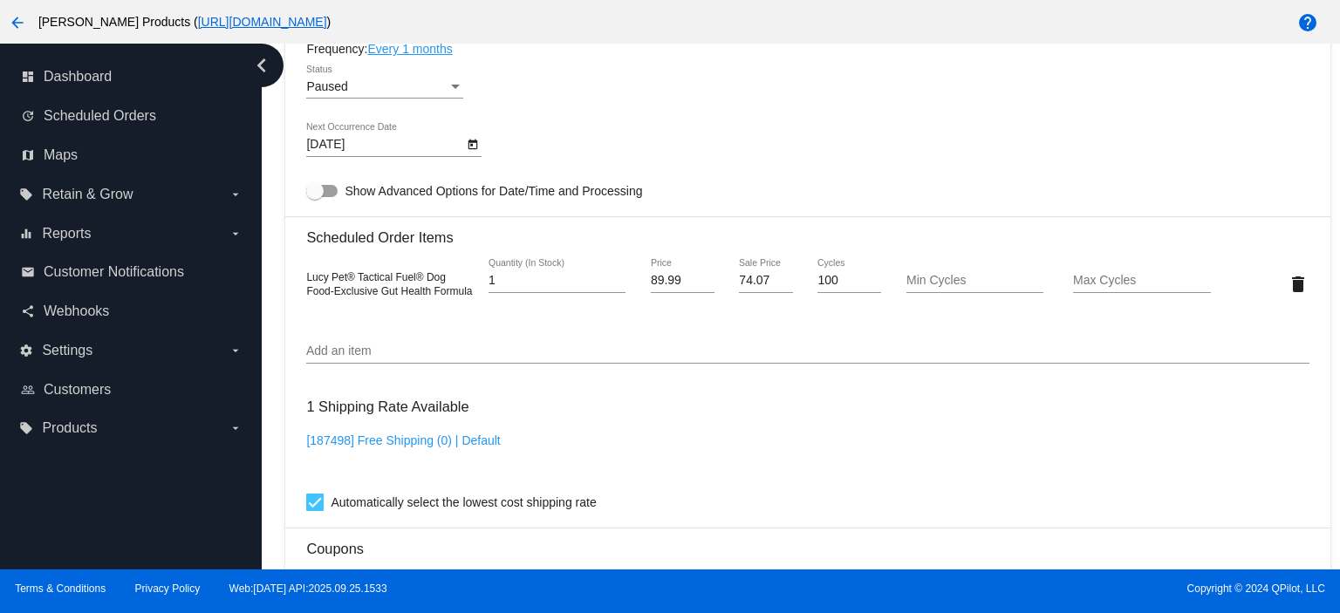
click at [401, 52] on link "Every 1 months" at bounding box center [409, 49] width 85 height 14
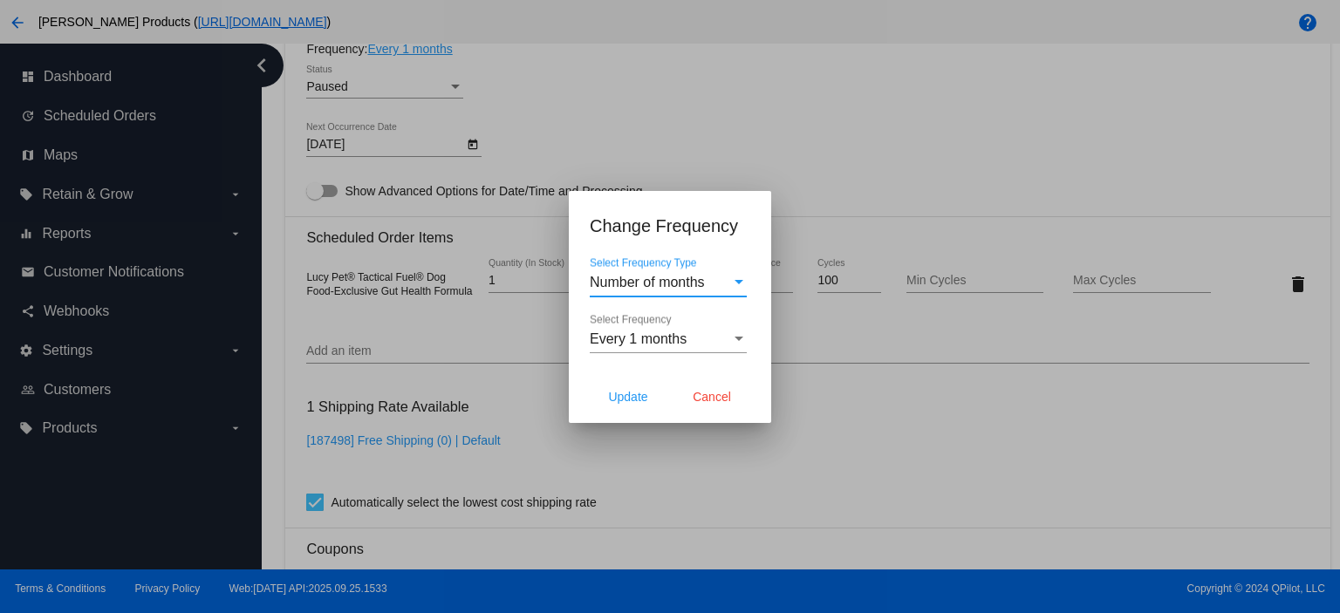
click at [633, 291] on div "Number of months Select Frequency Type" at bounding box center [668, 276] width 157 height 39
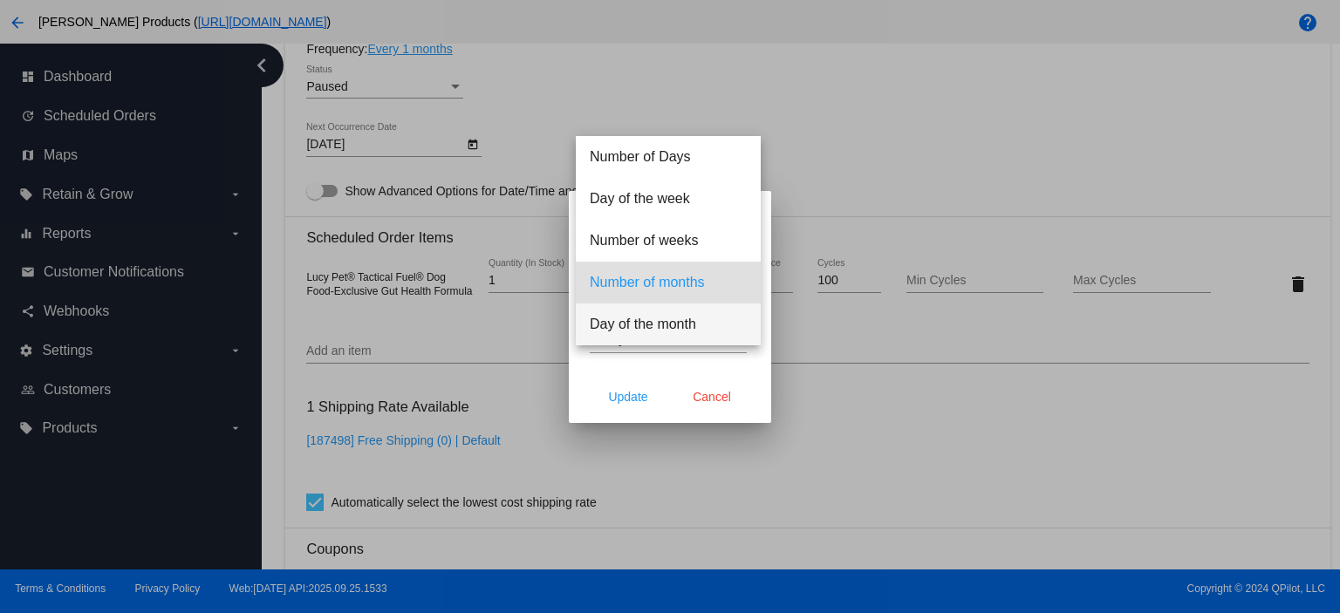
click at [647, 313] on span "Day of the month" at bounding box center [668, 325] width 157 height 42
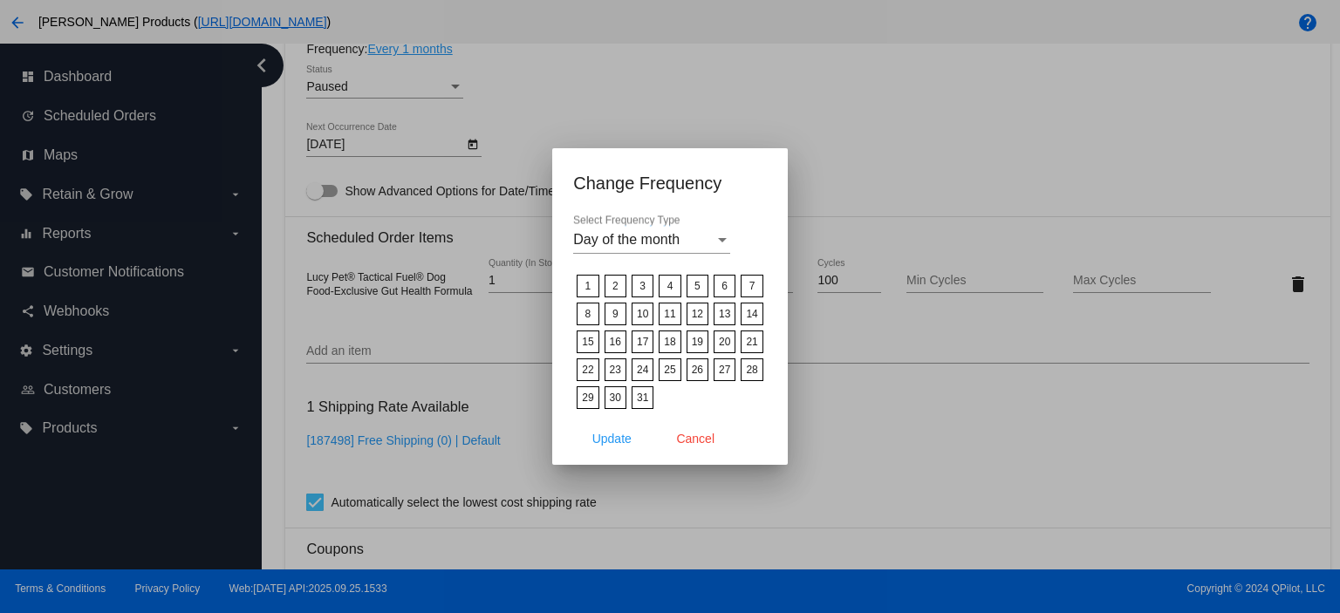
click at [590, 341] on label "15" at bounding box center [588, 342] width 22 height 23
click at [0, 0] on input "15" at bounding box center [0, 0] width 0 height 0
click at [611, 432] on span "Update" at bounding box center [611, 439] width 39 height 14
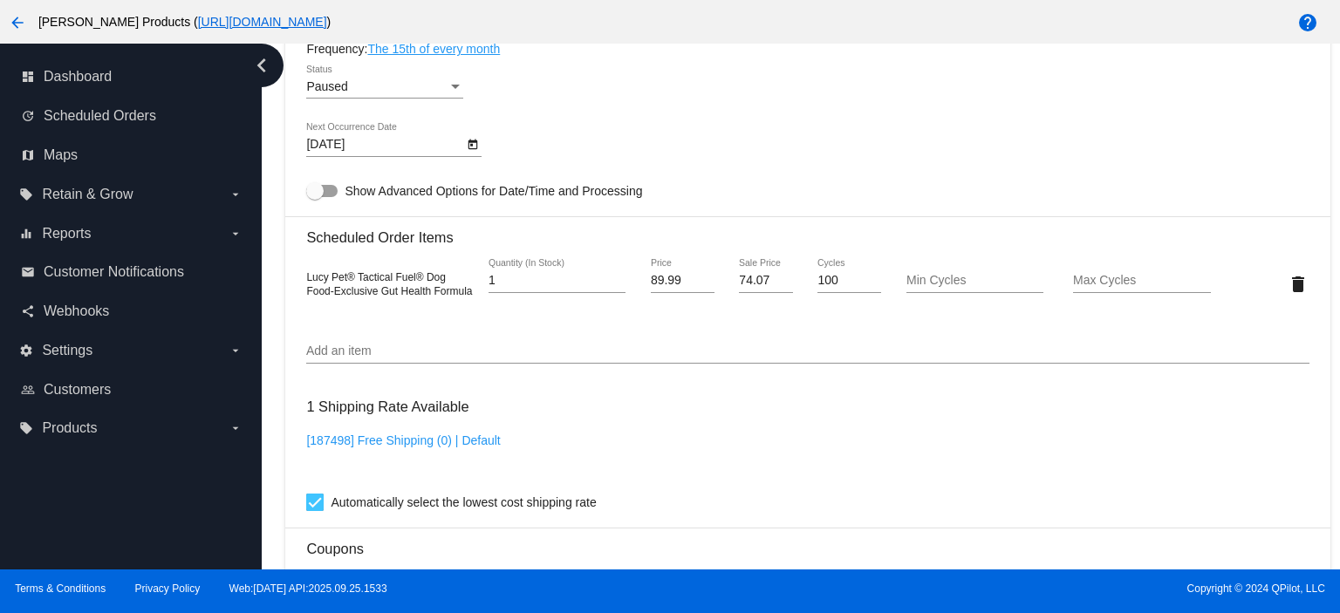
type input "[DATE]"
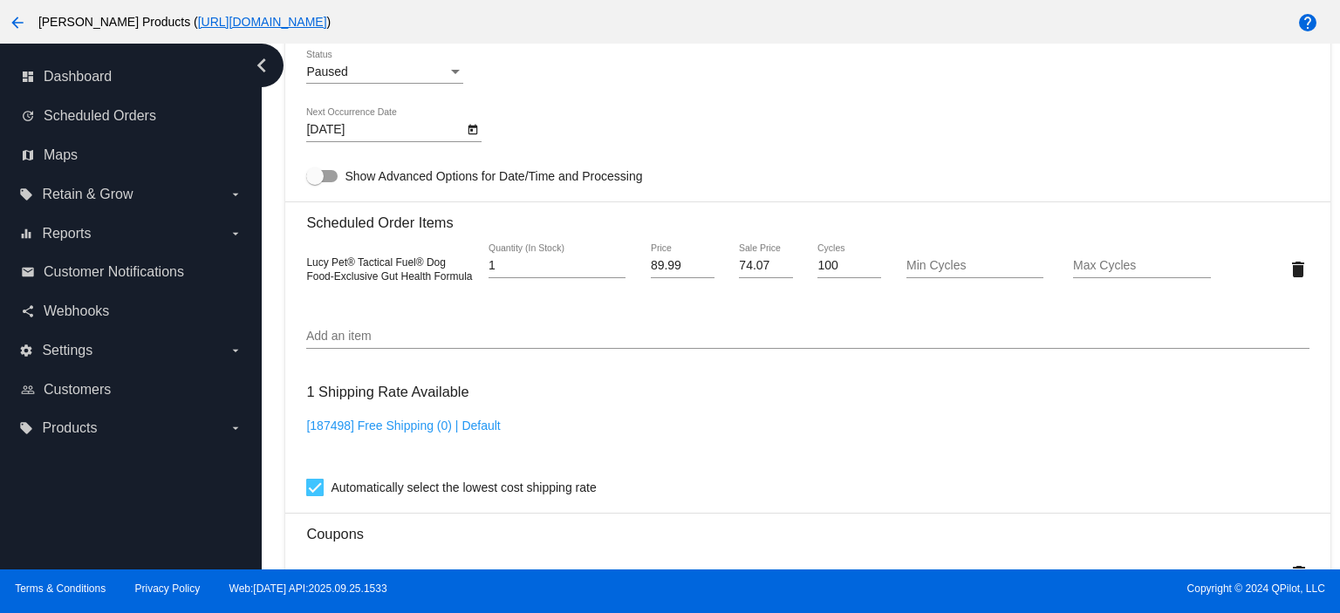
scroll to position [844, 0]
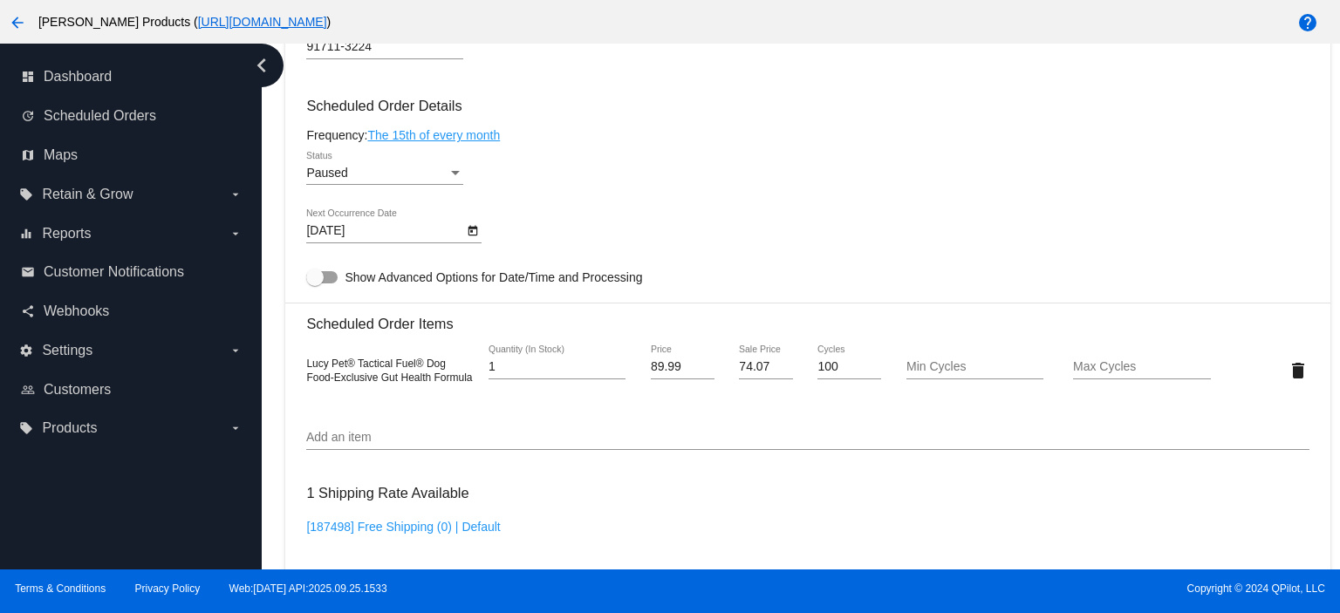
click at [354, 177] on div "Paused" at bounding box center [376, 174] width 141 height 14
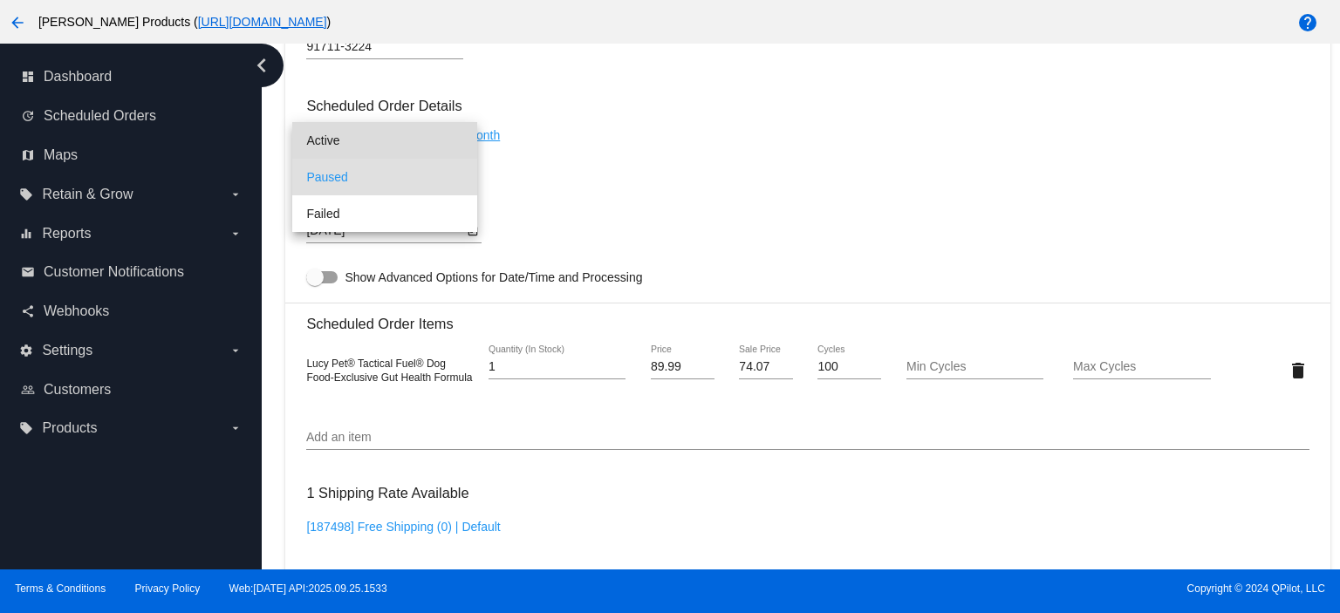
click at [344, 145] on span "Active" at bounding box center [384, 140] width 157 height 37
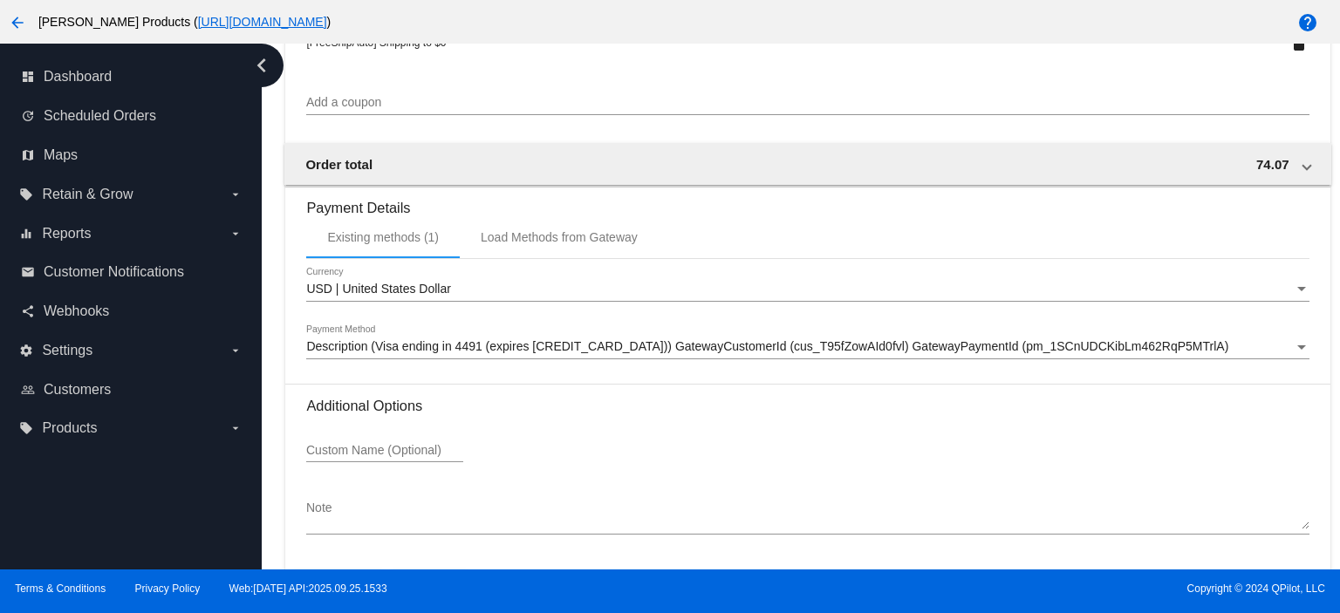
scroll to position [1542, 0]
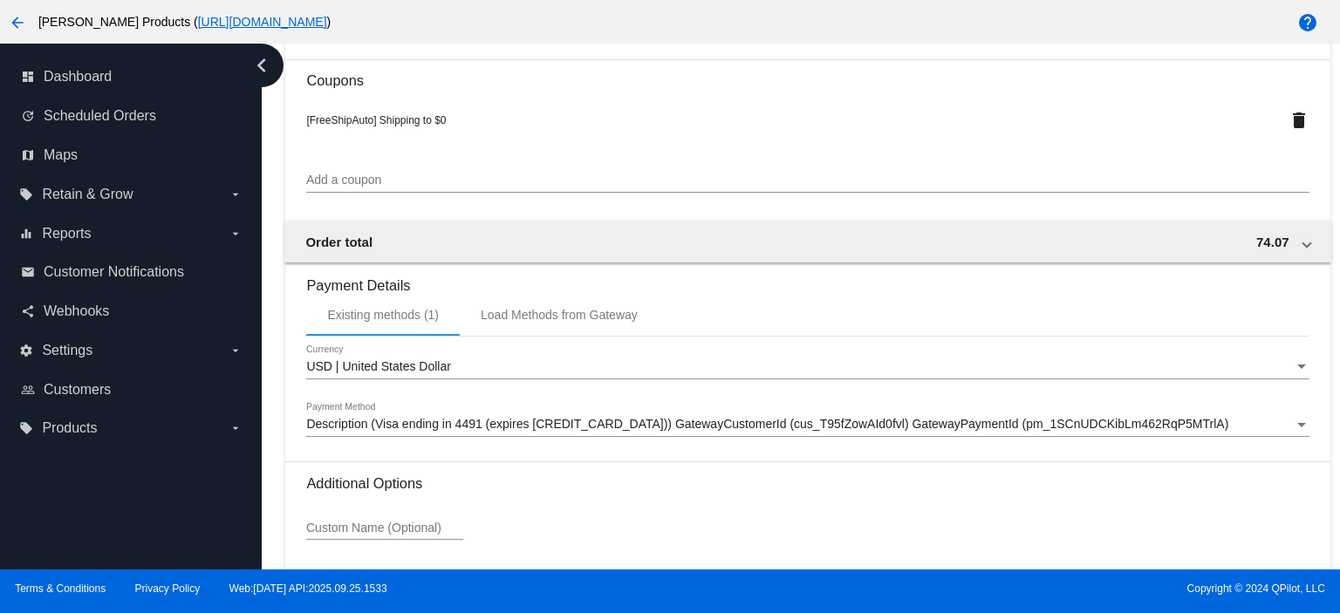
scroll to position [1425, 0]
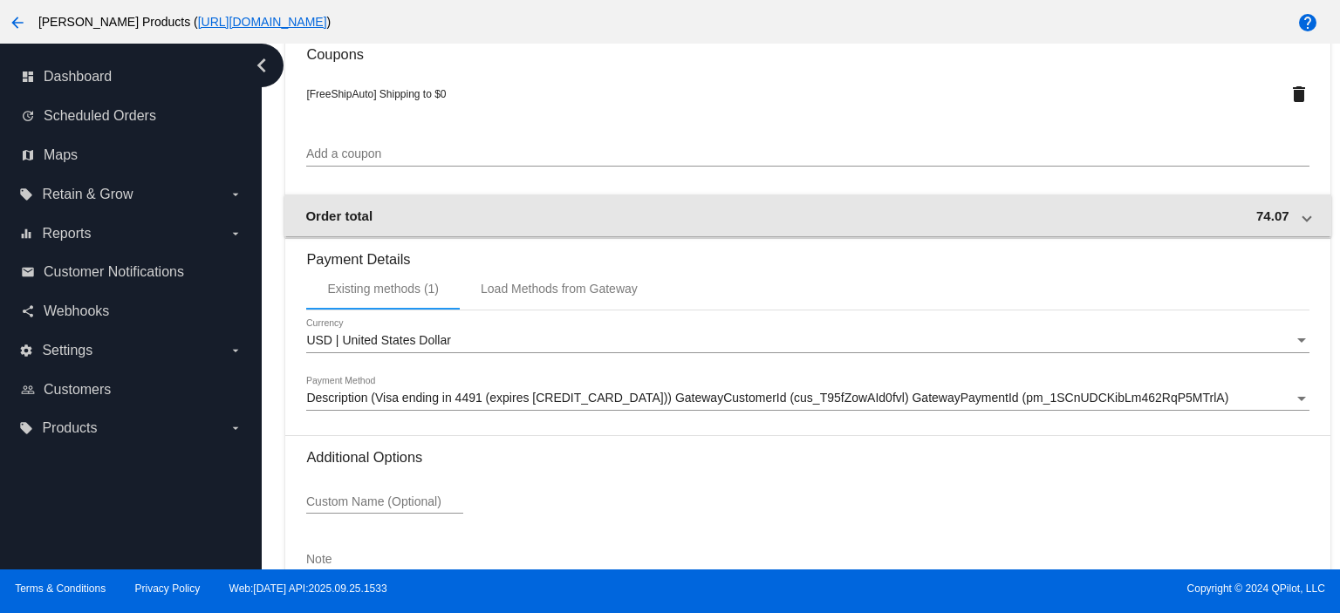
click at [1199, 222] on div "Order total 74.07" at bounding box center [803, 216] width 997 height 15
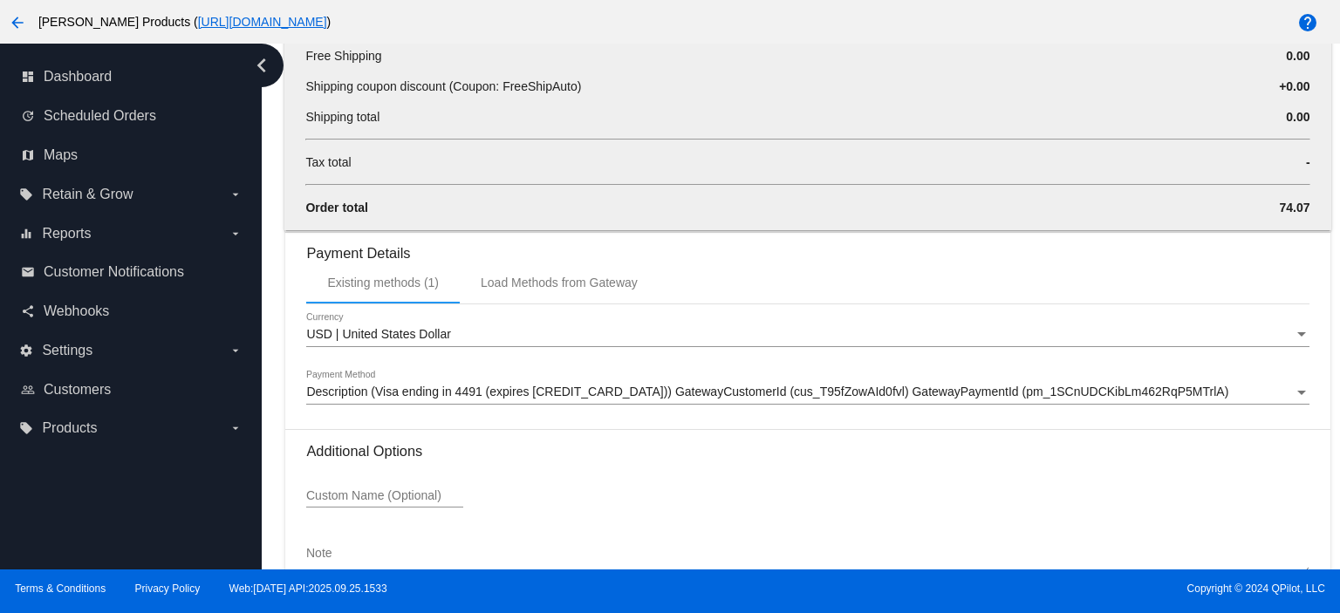
scroll to position [1845, 0]
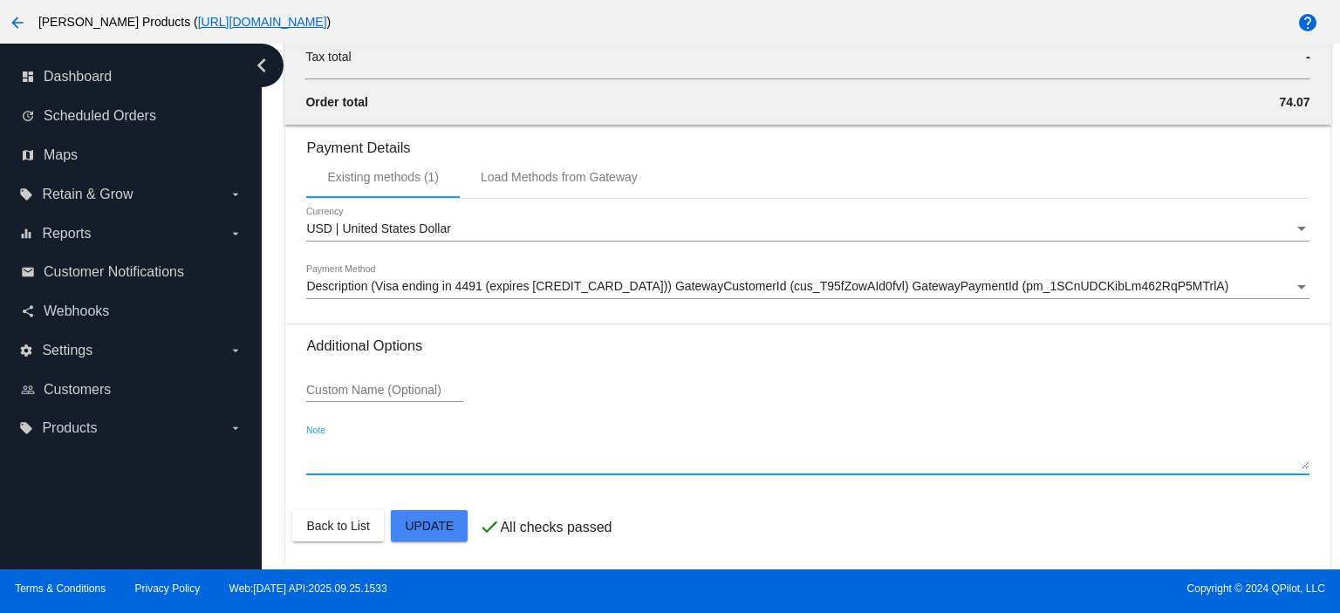
click at [332, 455] on textarea "Note" at bounding box center [807, 456] width 1003 height 28
type textarea "Wholesale $74.07 plus tax"
